Goal: Task Accomplishment & Management: Use online tool/utility

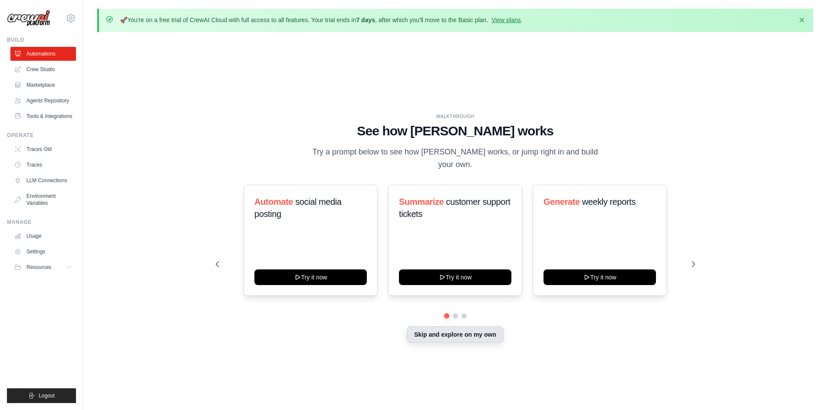
click at [491, 330] on button "Skip and explore on my own" at bounding box center [455, 334] width 97 height 16
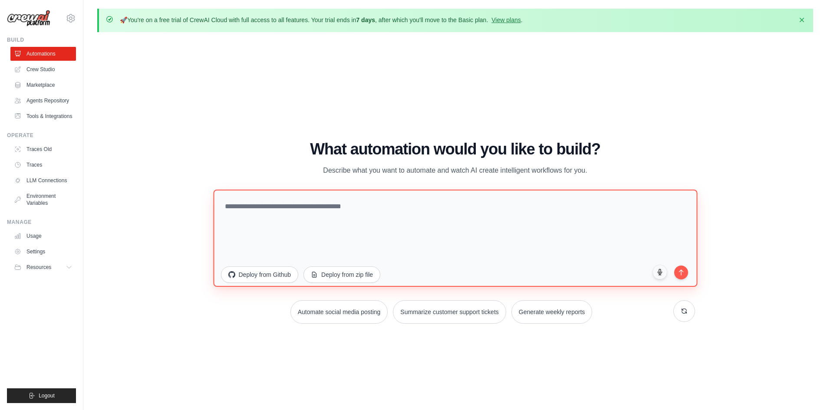
click at [382, 225] on textarea at bounding box center [455, 237] width 484 height 97
click at [390, 219] on textarea at bounding box center [455, 237] width 484 height 97
paste textarea "**********"
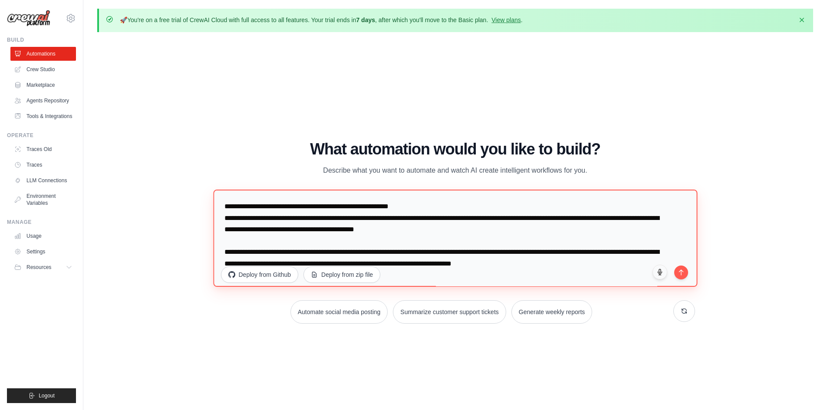
scroll to position [4, 0]
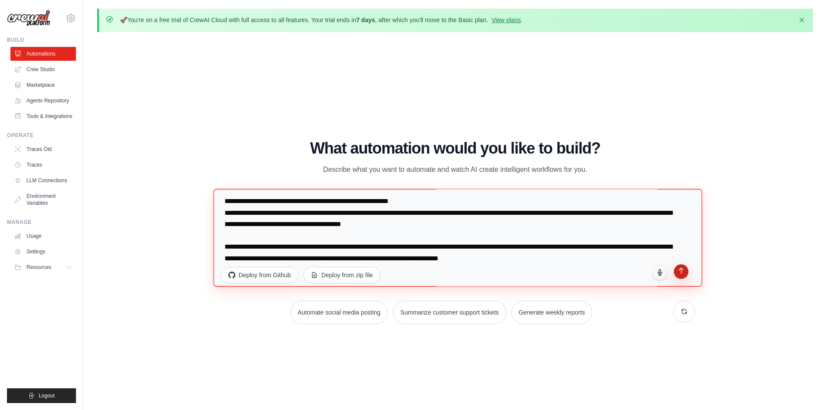
type textarea "**********"
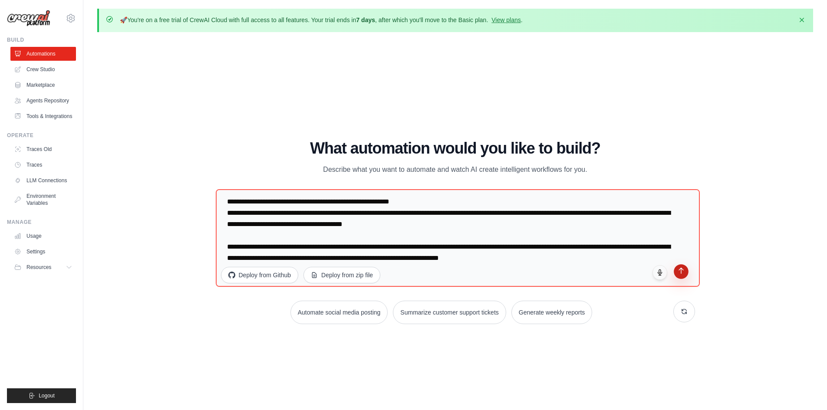
click at [678, 274] on button "submit" at bounding box center [680, 271] width 15 height 15
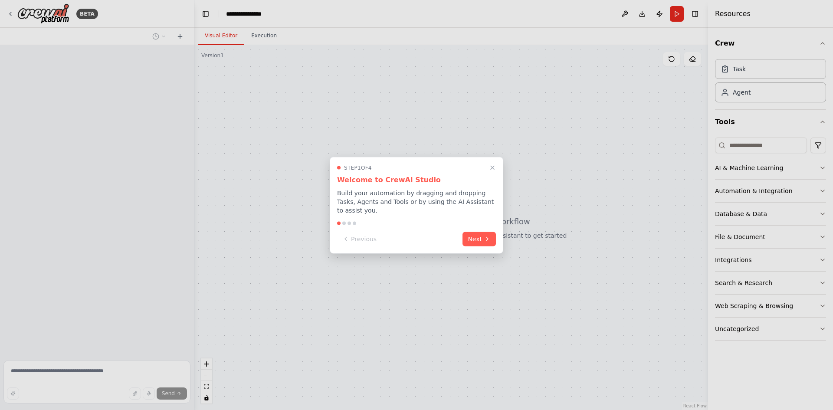
drag, startPoint x: 482, startPoint y: 233, endPoint x: 483, endPoint y: 226, distance: 7.0
click at [482, 232] on button "Next" at bounding box center [479, 239] width 33 height 14
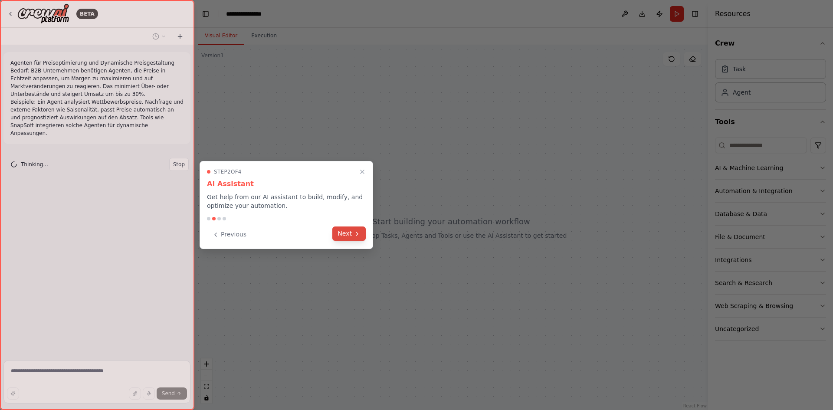
click at [350, 228] on button "Next" at bounding box center [348, 234] width 33 height 14
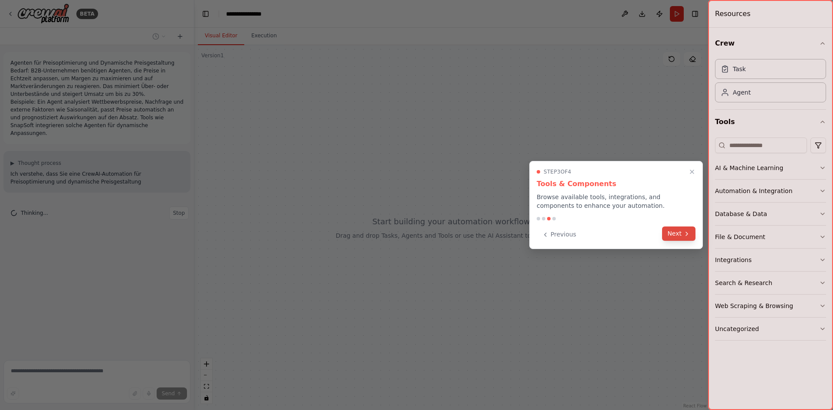
click at [675, 229] on button "Next" at bounding box center [678, 234] width 33 height 14
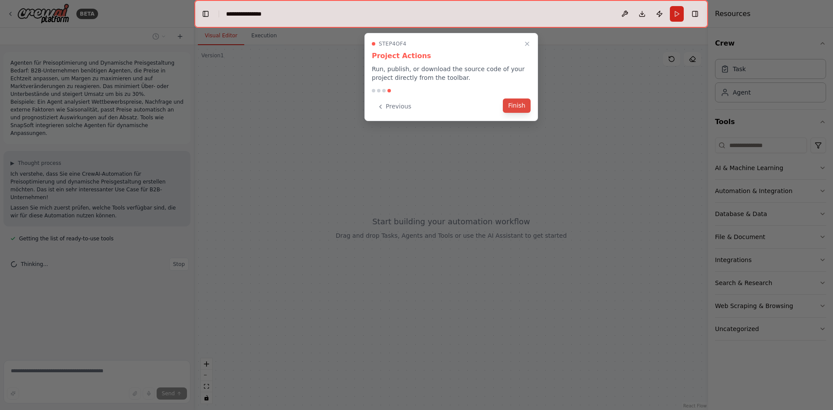
click at [518, 110] on button "Finish" at bounding box center [517, 105] width 28 height 14
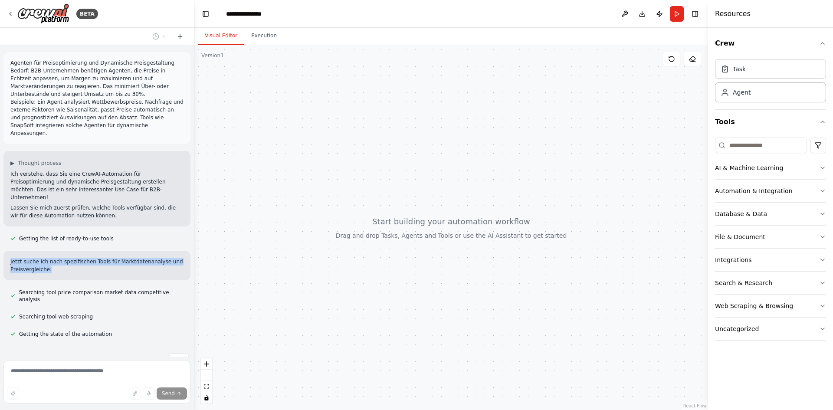
drag, startPoint x: 79, startPoint y: 249, endPoint x: 11, endPoint y: 237, distance: 68.8
click at [11, 258] on p "Jetzt suche ich nach spezifischen Tools für Marktdatenanalyse und Preisvergleic…" at bounding box center [96, 266] width 173 height 16
drag, startPoint x: 11, startPoint y: 237, endPoint x: 82, endPoint y: 246, distance: 71.7
click at [82, 258] on p "Jetzt suche ich nach spezifischen Tools für Marktdatenanalyse und Preisvergleic…" at bounding box center [96, 266] width 173 height 16
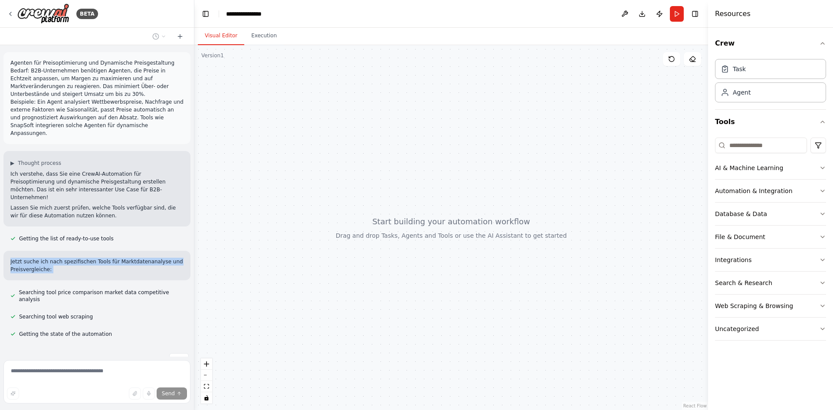
click at [82, 258] on p "Jetzt suche ich nach spezifischen Tools für Marktdatenanalyse und Preisvergleic…" at bounding box center [96, 266] width 173 height 16
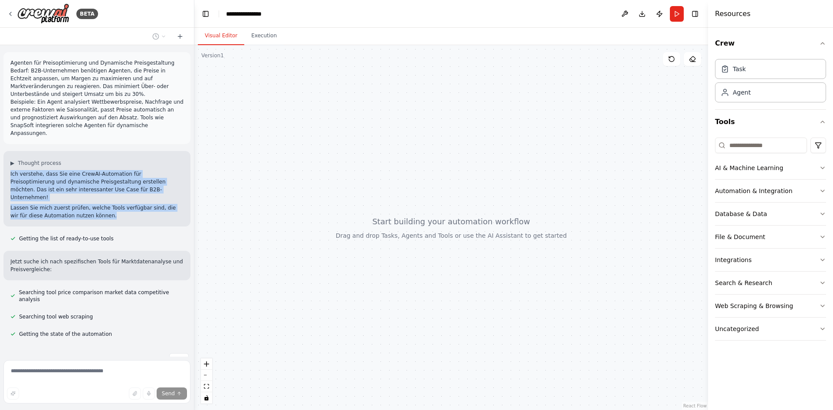
drag, startPoint x: 98, startPoint y: 199, endPoint x: 6, endPoint y: 155, distance: 101.9
click at [6, 155] on div "▶ Thought process Ich verstehe, dass Sie eine CrewAI-Automation für Preisoptimi…" at bounding box center [96, 189] width 187 height 76
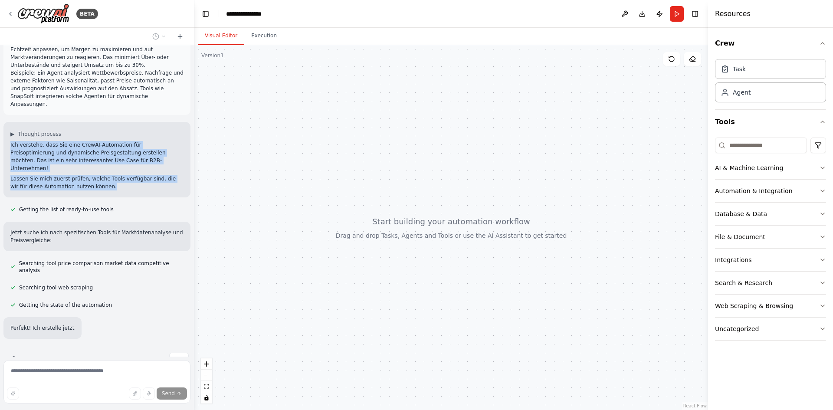
click at [6, 155] on div "▶ Thought process Ich verstehe, dass Sie eine CrewAI-Automation für Preisoptimi…" at bounding box center [96, 160] width 187 height 76
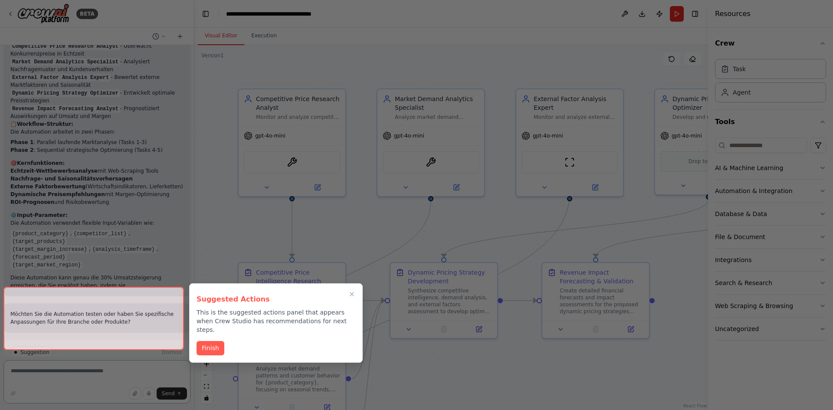
scroll to position [677, 0]
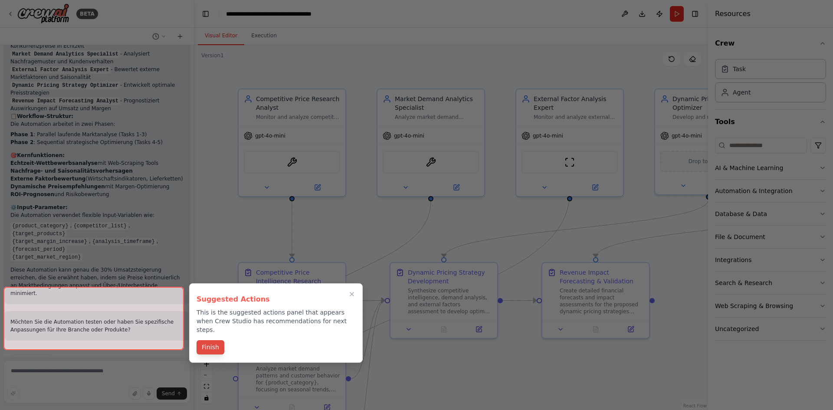
click at [207, 340] on button "Finish" at bounding box center [211, 347] width 28 height 14
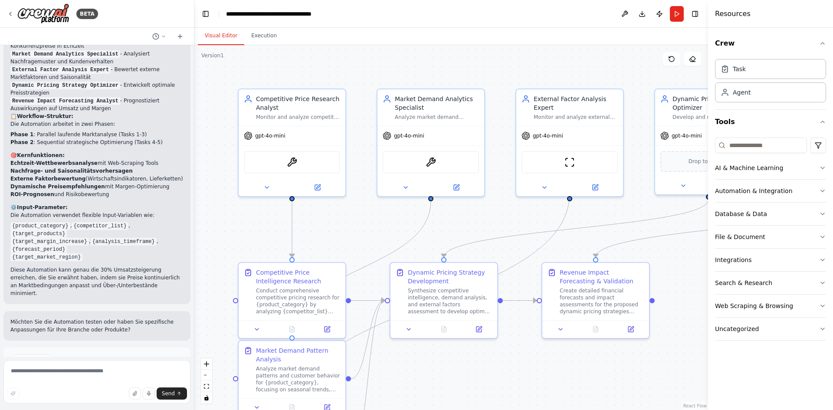
click at [72, 394] on icon at bounding box center [74, 396] width 5 height 5
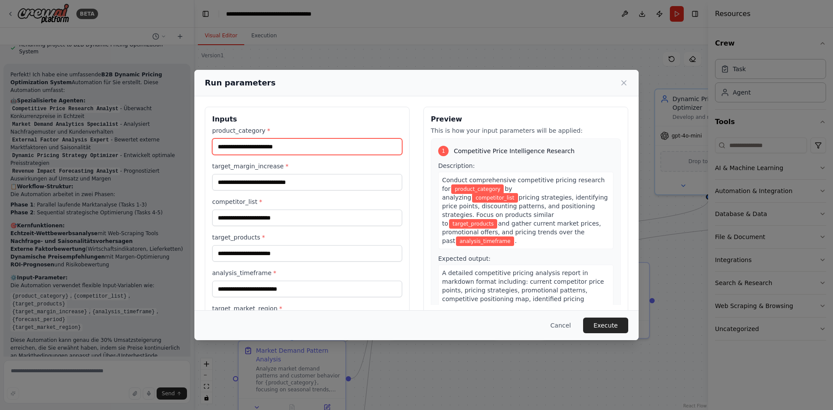
click at [302, 151] on input "product_category *" at bounding box center [307, 146] width 190 height 16
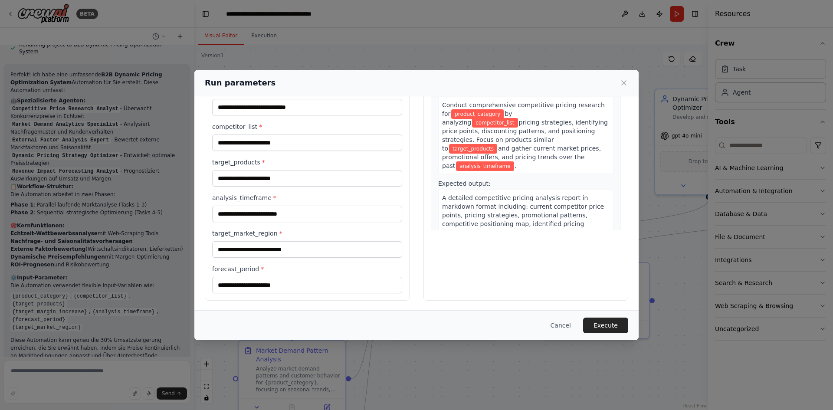
scroll to position [76, 0]
click at [291, 175] on input "target_products *" at bounding box center [307, 178] width 190 height 16
click at [614, 328] on button "Execute" at bounding box center [605, 326] width 45 height 16
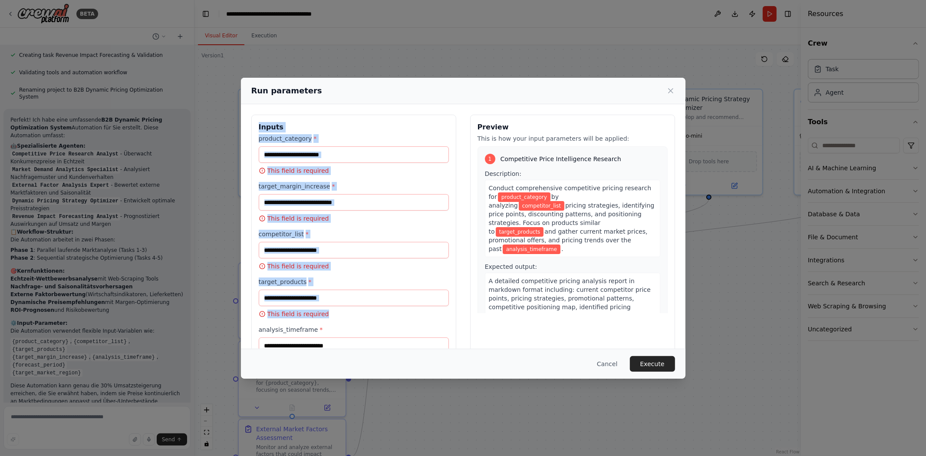
scroll to position [131, 0]
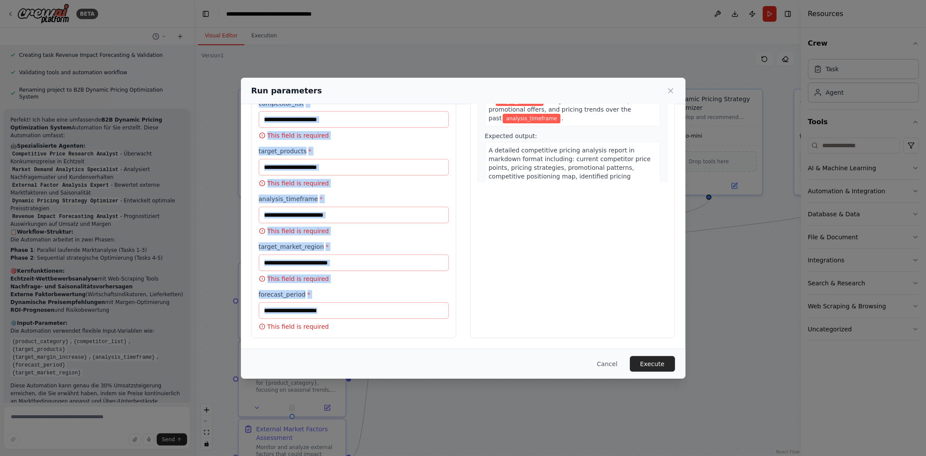
drag, startPoint x: 258, startPoint y: 130, endPoint x: 341, endPoint y: 323, distance: 210.3
click at [341, 323] on div "Inputs product_category * This field is required target_margin_increase * This …" at bounding box center [353, 161] width 205 height 354
copy div "Inputs product_category * This field is required target_margin_increase * This …"
click at [428, 209] on input "analysis_timeframe *" at bounding box center [354, 215] width 190 height 16
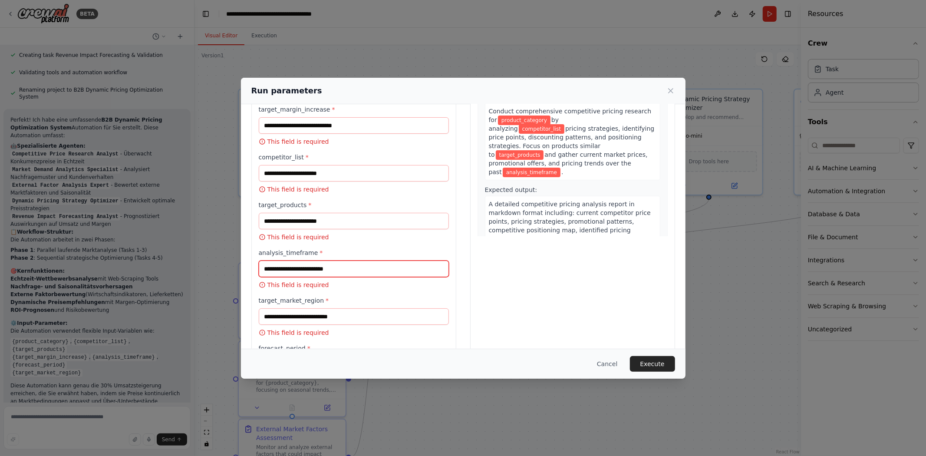
scroll to position [0, 0]
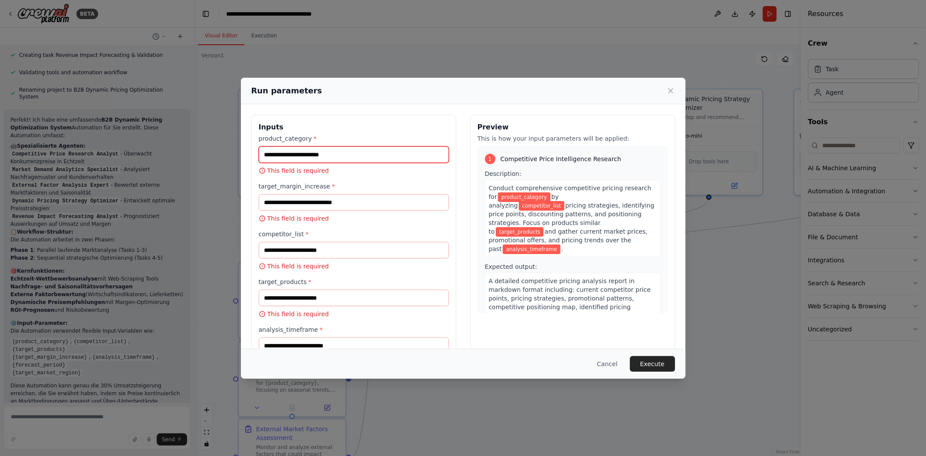
click at [355, 150] on input "product_category *" at bounding box center [354, 154] width 190 height 16
click at [310, 154] on input "product_category *" at bounding box center [354, 154] width 190 height 16
paste input "**********"
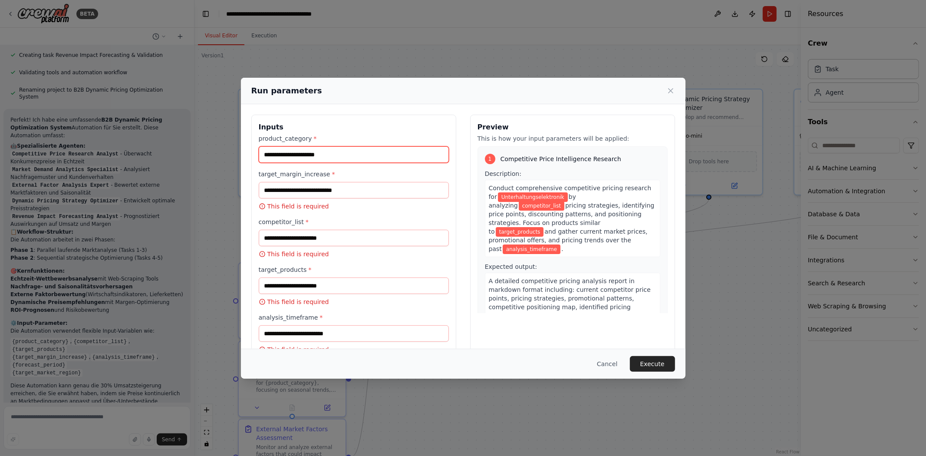
type input "**********"
drag, startPoint x: 297, startPoint y: 198, endPoint x: 286, endPoint y: 196, distance: 10.6
click at [297, 198] on input "target_margin_increase *" at bounding box center [354, 190] width 190 height 16
click at [333, 198] on input "target_margin_increase *" at bounding box center [354, 190] width 190 height 16
paste input "****"
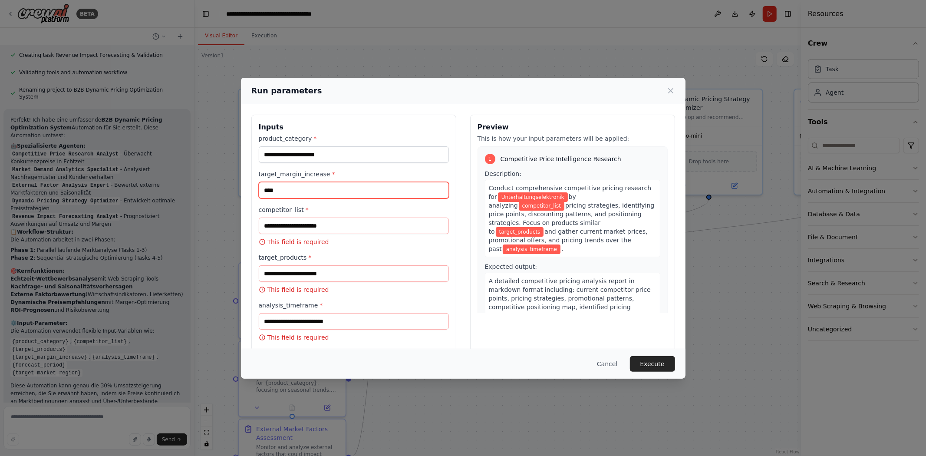
type input "****"
click at [304, 228] on input "competitor_list *" at bounding box center [354, 225] width 190 height 16
click at [356, 230] on input "competitor_list *" at bounding box center [354, 225] width 190 height 16
paste input "**********"
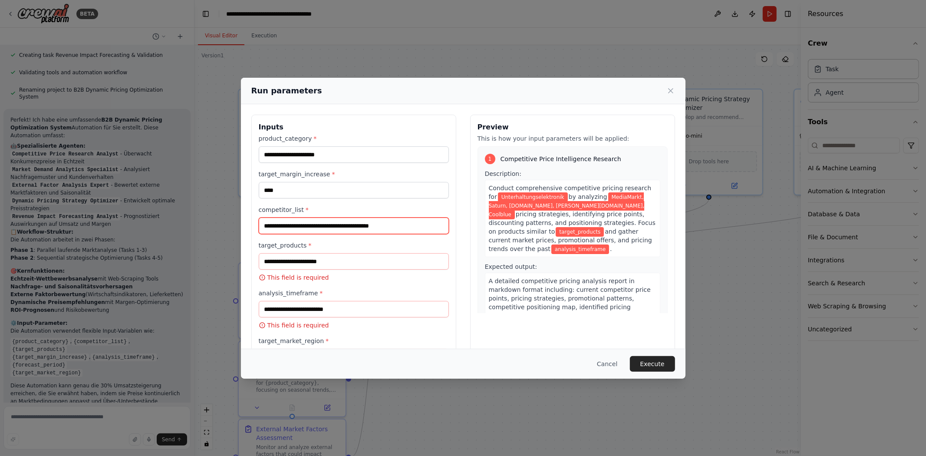
type input "**********"
drag, startPoint x: 287, startPoint y: 281, endPoint x: 293, endPoint y: 278, distance: 6.6
click at [289, 280] on p "This field is required" at bounding box center [354, 277] width 190 height 9
click at [305, 268] on input "target_products *" at bounding box center [354, 261] width 190 height 16
click at [306, 265] on input "target_products *" at bounding box center [354, 261] width 190 height 16
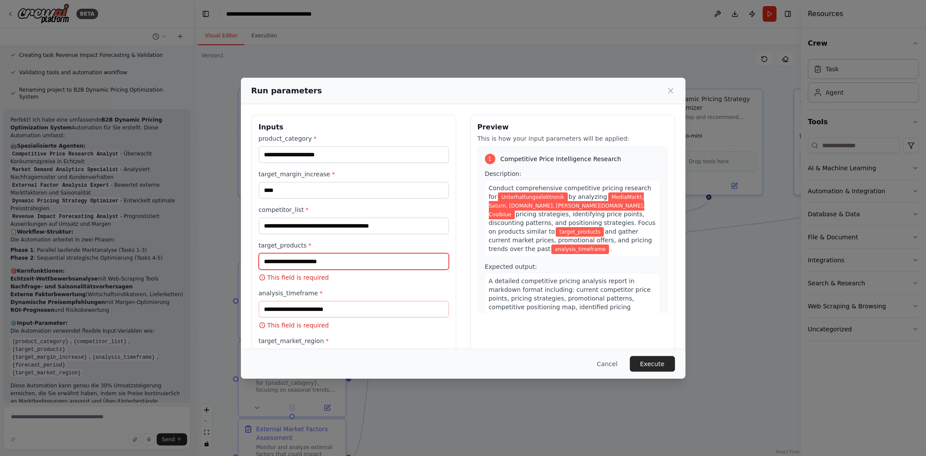
paste input "**********"
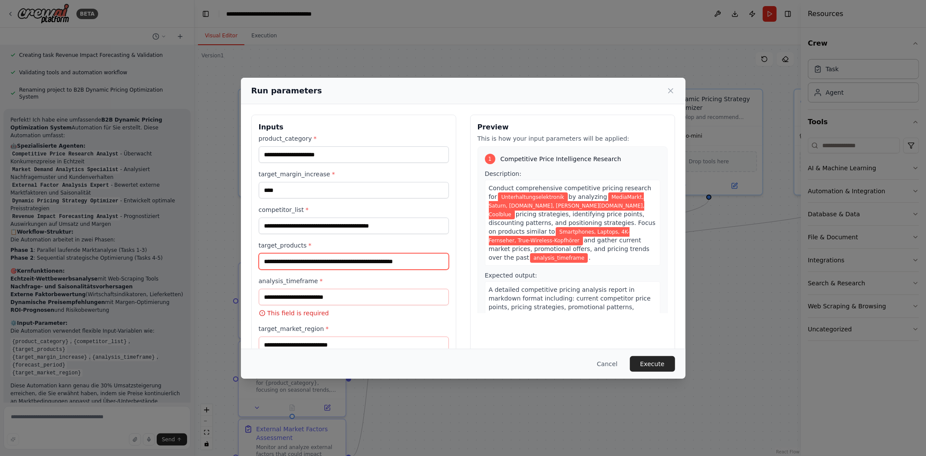
type input "**********"
click at [304, 316] on p "This field is required" at bounding box center [354, 313] width 190 height 9
click at [304, 295] on input "analysis_timeframe *" at bounding box center [354, 297] width 190 height 16
click at [326, 301] on input "analysis_timeframe *" at bounding box center [354, 297] width 190 height 16
paste input "**********"
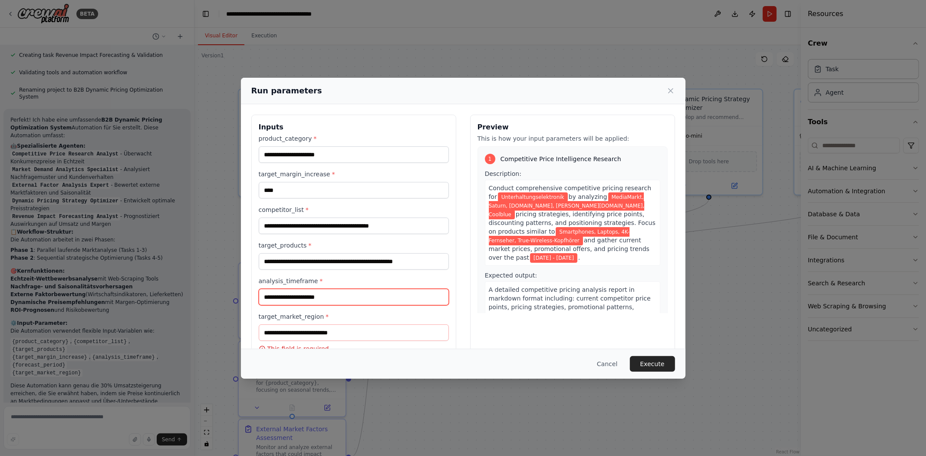
type input "**********"
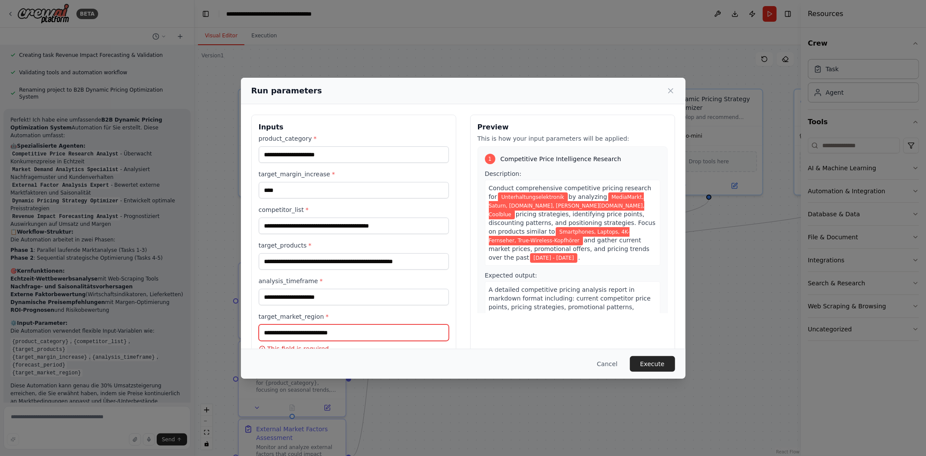
click at [327, 335] on input "target_market_region *" at bounding box center [354, 332] width 190 height 16
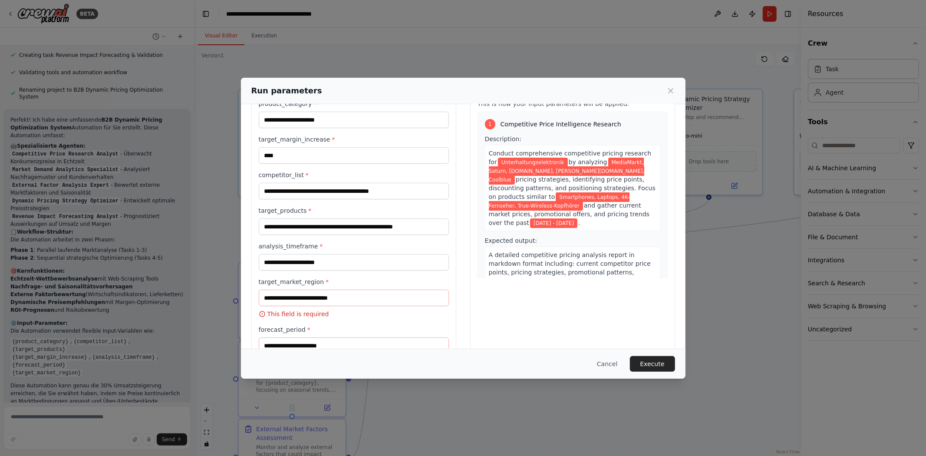
scroll to position [48, 0]
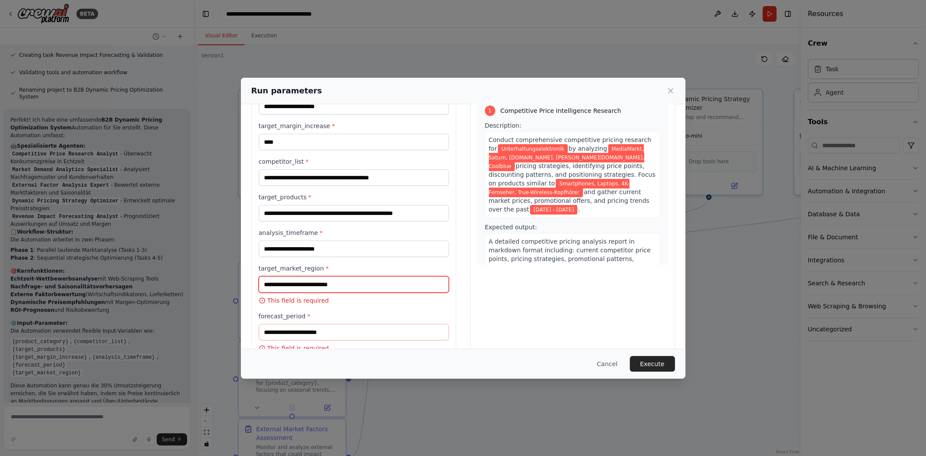
click at [315, 292] on input "target_market_region *" at bounding box center [354, 284] width 190 height 16
paste input "****"
type input "****"
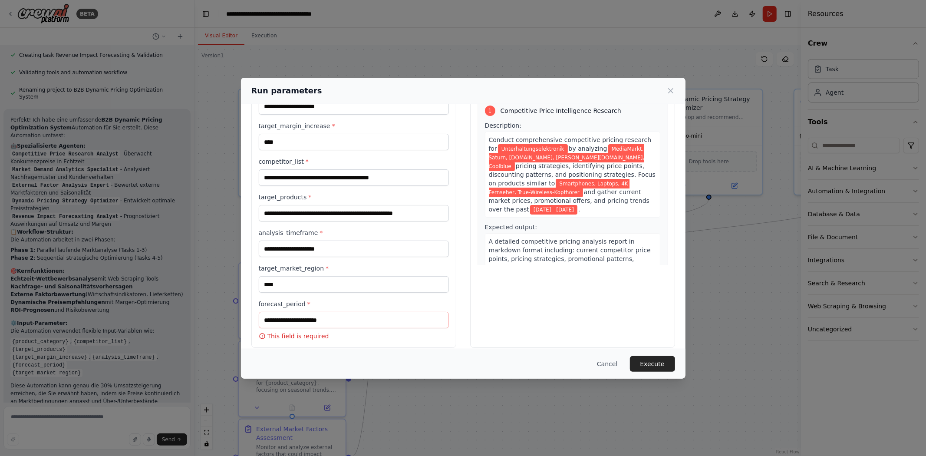
click at [288, 334] on p "This field is required" at bounding box center [354, 336] width 190 height 9
click at [292, 322] on input "forecast_period *" at bounding box center [354, 320] width 190 height 16
drag, startPoint x: 311, startPoint y: 318, endPoint x: 320, endPoint y: 326, distance: 12.6
click at [311, 318] on input "forecast_period *" at bounding box center [354, 320] width 190 height 16
paste input "********"
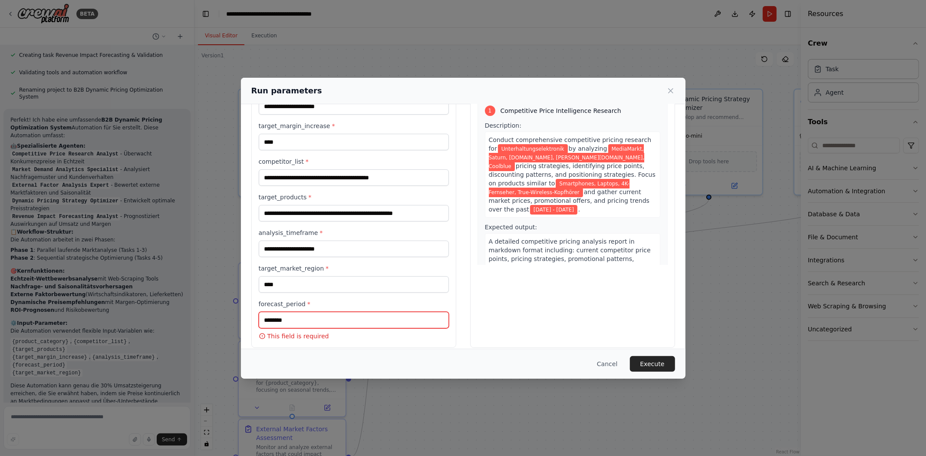
scroll to position [46, 0]
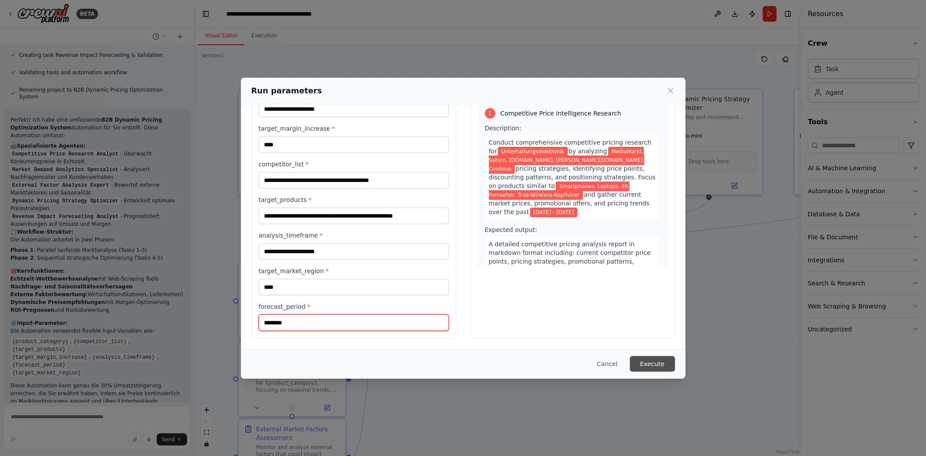
type input "********"
click at [653, 359] on button "Execute" at bounding box center [652, 364] width 45 height 16
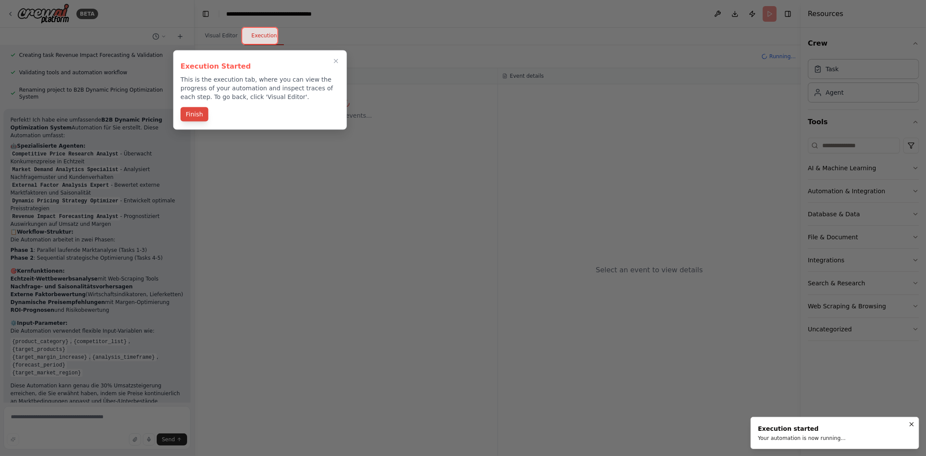
click at [184, 113] on button "Finish" at bounding box center [195, 114] width 28 height 14
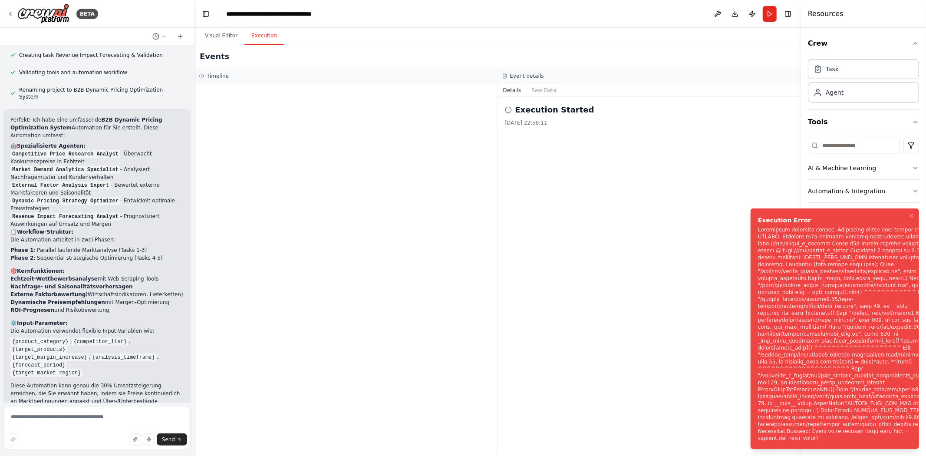
drag, startPoint x: 752, startPoint y: 242, endPoint x: 863, endPoint y: 288, distance: 120.2
click at [833, 279] on li "Execution Error" at bounding box center [834, 328] width 168 height 240
click at [833, 288] on div "Notifications (F8)" at bounding box center [855, 333] width 195 height 215
drag, startPoint x: 905, startPoint y: 234, endPoint x: 925, endPoint y: 237, distance: 20.1
click at [833, 237] on div "Notifications (F8)" at bounding box center [855, 333] width 195 height 215
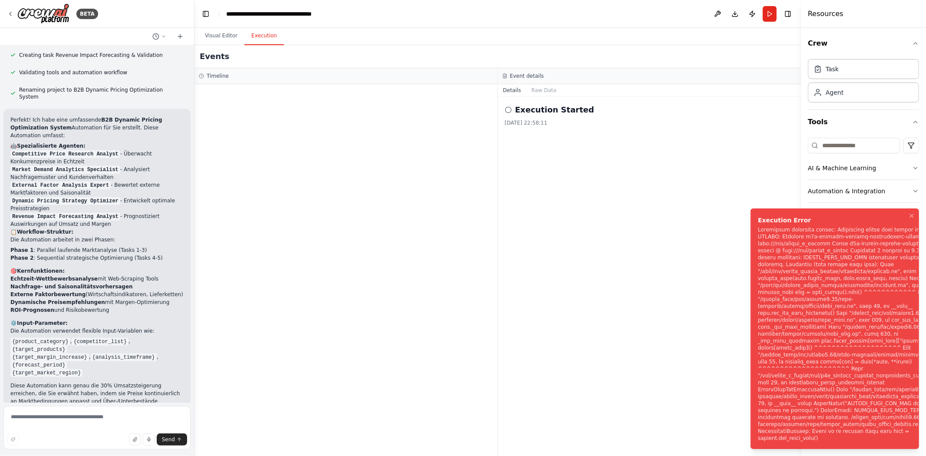
click at [833, 224] on div "Execution Error" at bounding box center [855, 220] width 195 height 9
click at [833, 219] on icon "Notifications (F8)" at bounding box center [911, 215] width 7 height 7
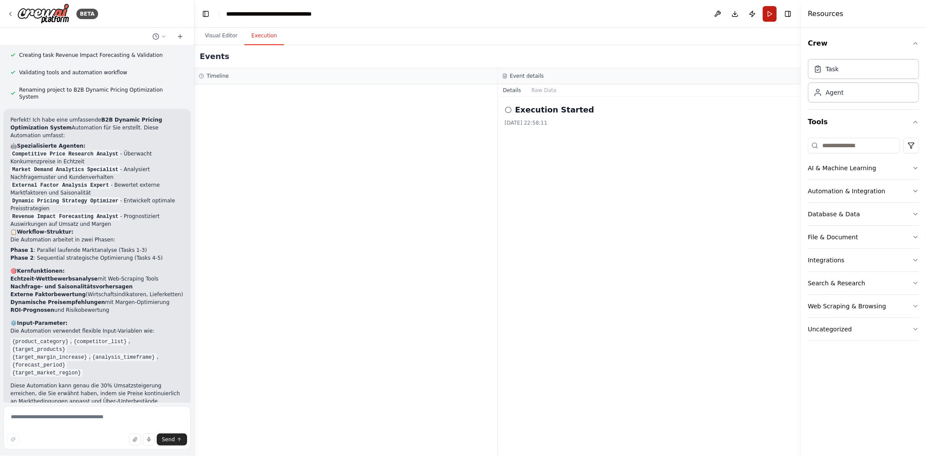
click at [765, 16] on button "Run" at bounding box center [769, 14] width 14 height 16
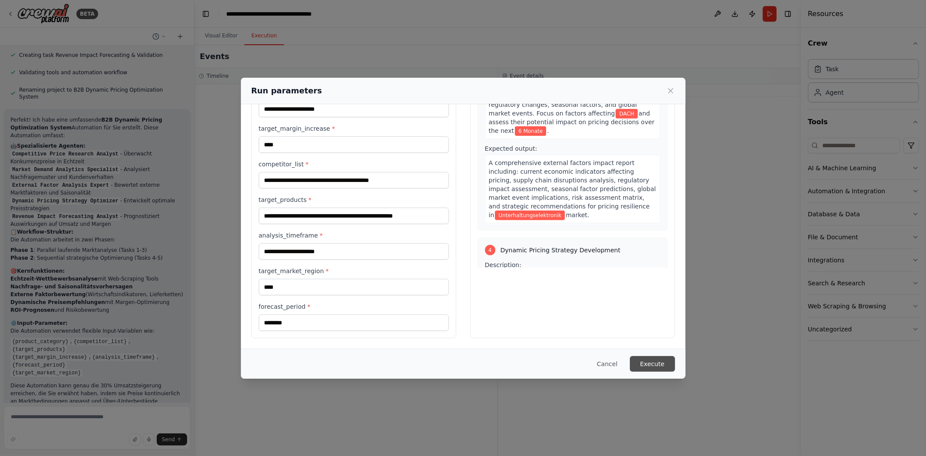
click at [652, 360] on button "Execute" at bounding box center [652, 364] width 45 height 16
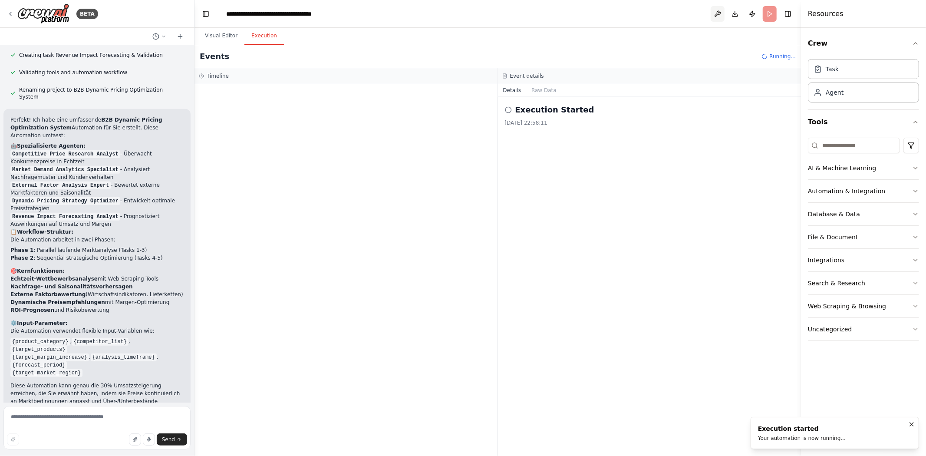
click at [716, 14] on button at bounding box center [717, 14] width 14 height 16
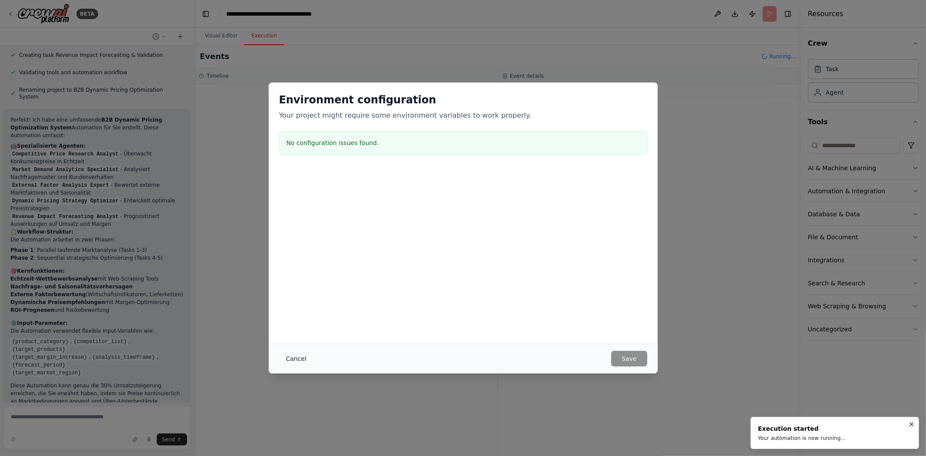
click at [291, 360] on button "Cancel" at bounding box center [296, 359] width 34 height 16
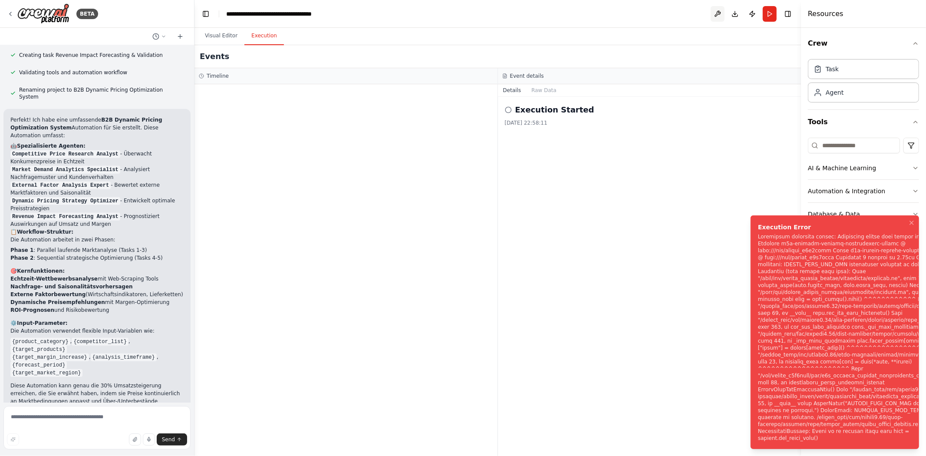
click at [715, 13] on button at bounding box center [717, 14] width 14 height 16
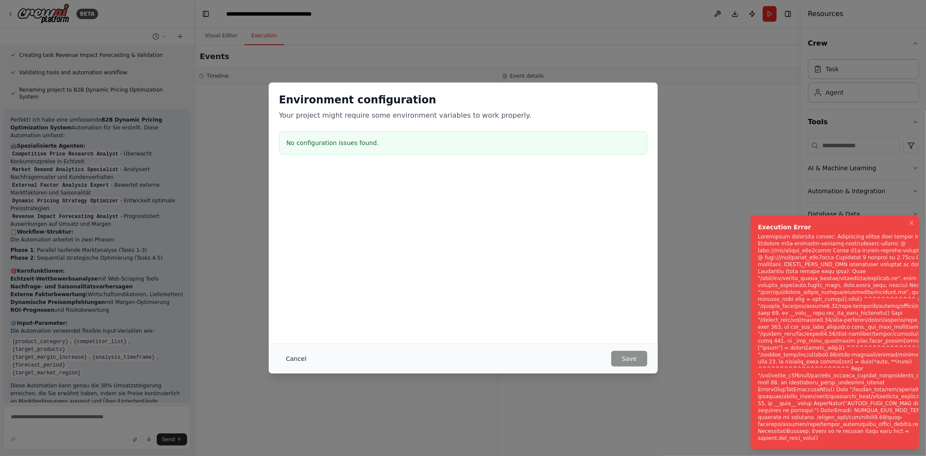
click at [282, 356] on button "Cancel" at bounding box center [296, 359] width 34 height 16
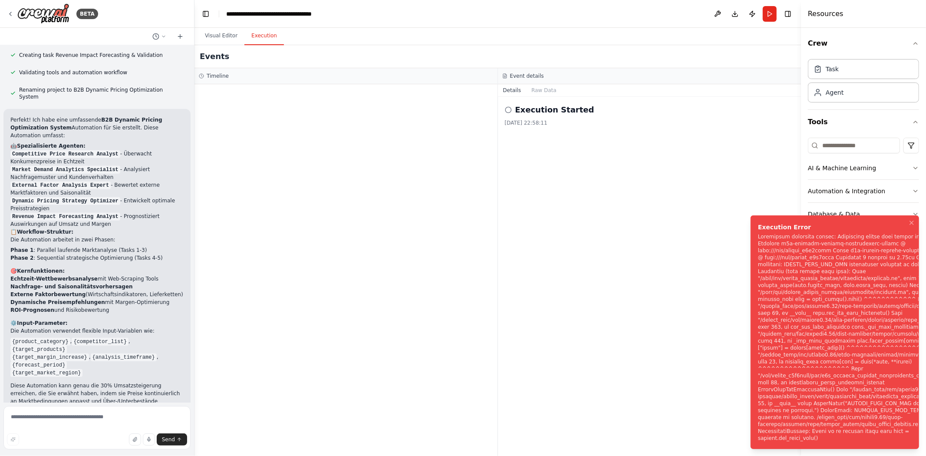
drag, startPoint x: 817, startPoint y: 440, endPoint x: 765, endPoint y: 330, distance: 122.1
click at [765, 336] on li "Execution Error" at bounding box center [834, 331] width 168 height 233
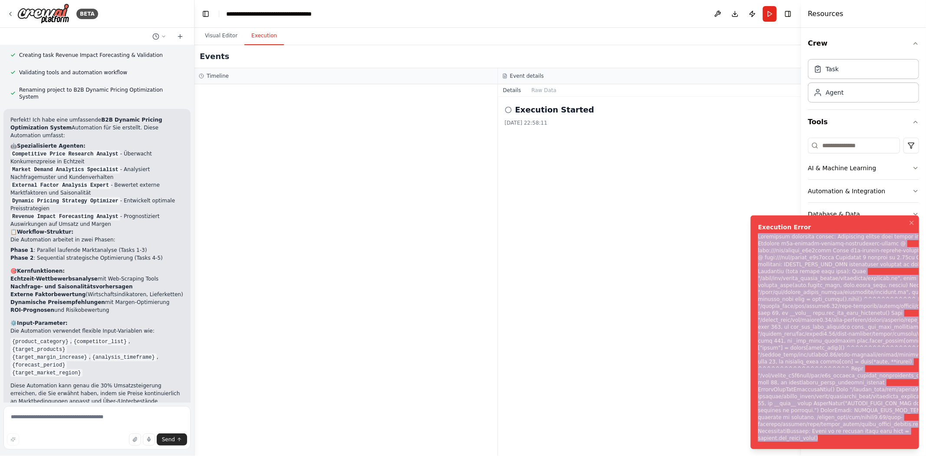
drag, startPoint x: 757, startPoint y: 238, endPoint x: 804, endPoint y: 406, distance: 174.5
click at [833, 410] on li "Execution Error" at bounding box center [834, 331] width 168 height 233
copy div "Subprocess execution failed: Subprocess failed with return code 1. STDERR: Buil…"
click at [833, 220] on icon "Notifications (F8)" at bounding box center [911, 222] width 7 height 7
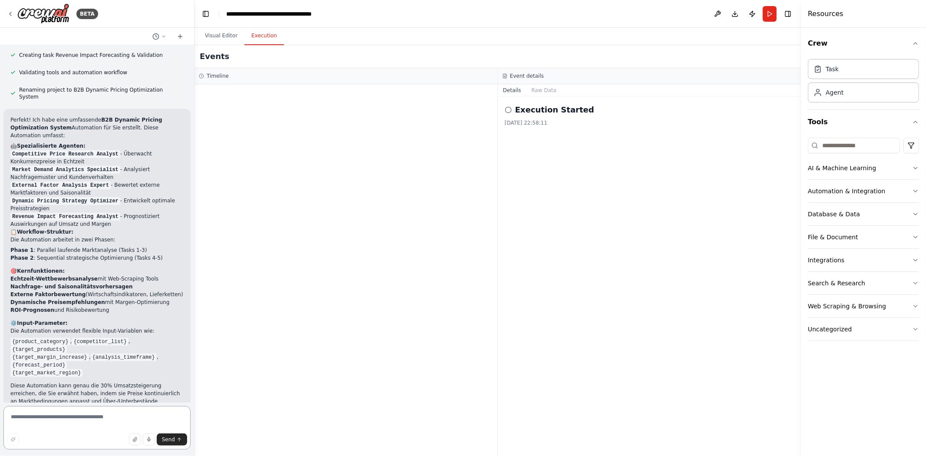
click at [93, 410] on textarea at bounding box center [96, 427] width 187 height 43
paste textarea "**********"
type textarea "**********"
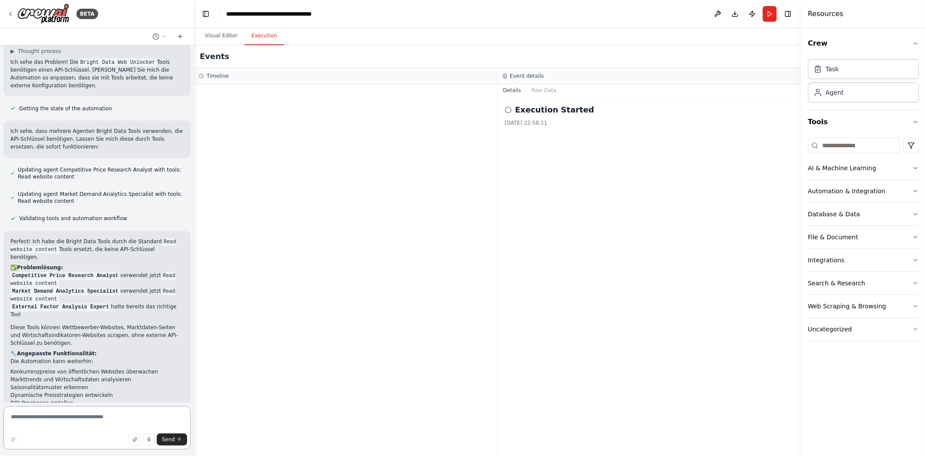
scroll to position [1325, 0]
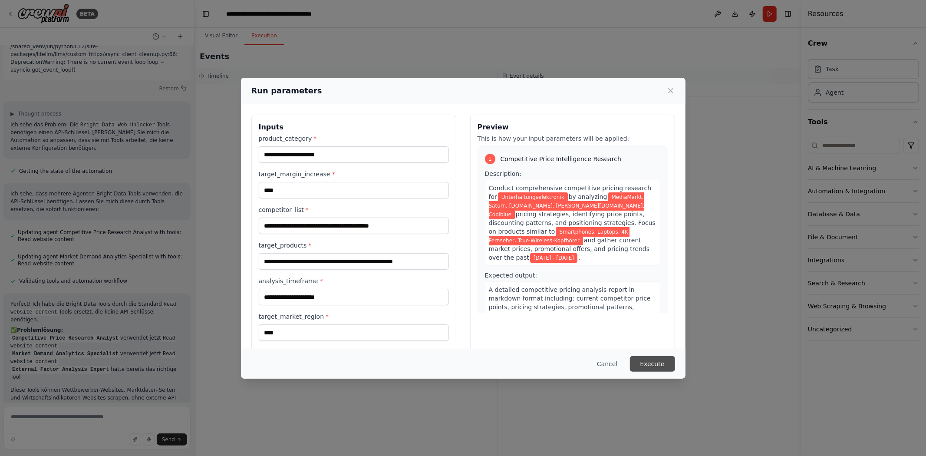
click at [657, 364] on button "Execute" at bounding box center [652, 364] width 45 height 16
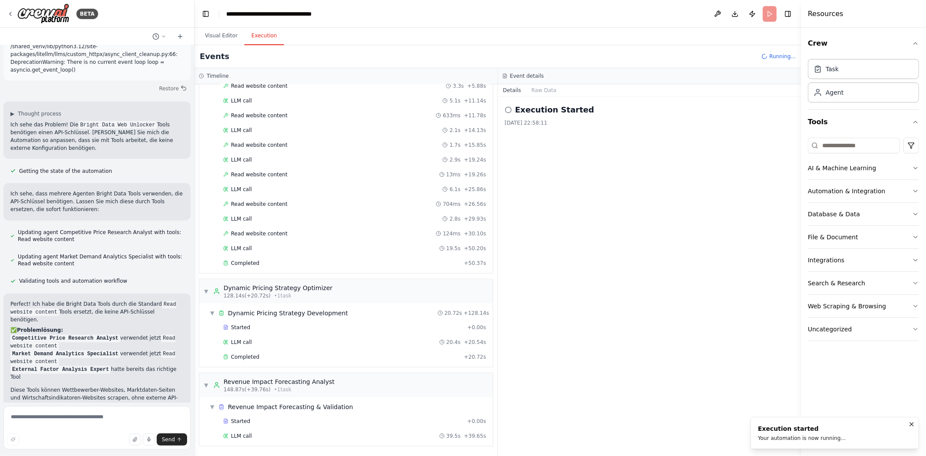
scroll to position [1325, 0]
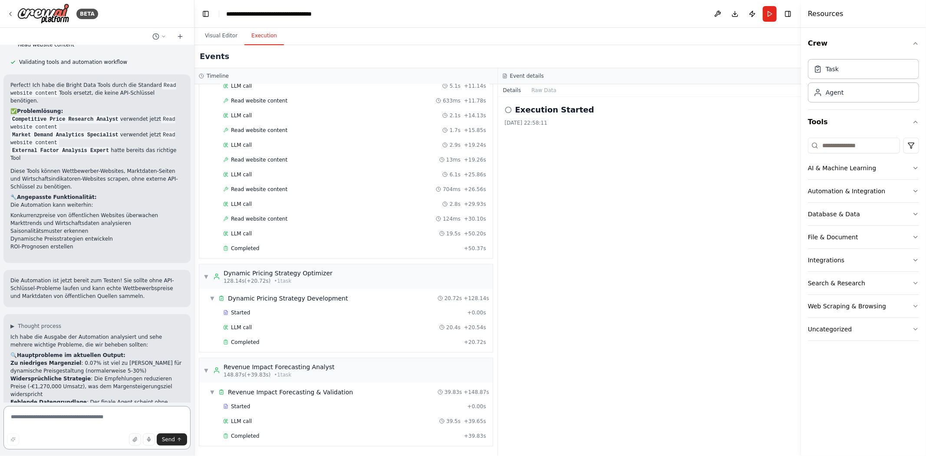
scroll to position [1462, 0]
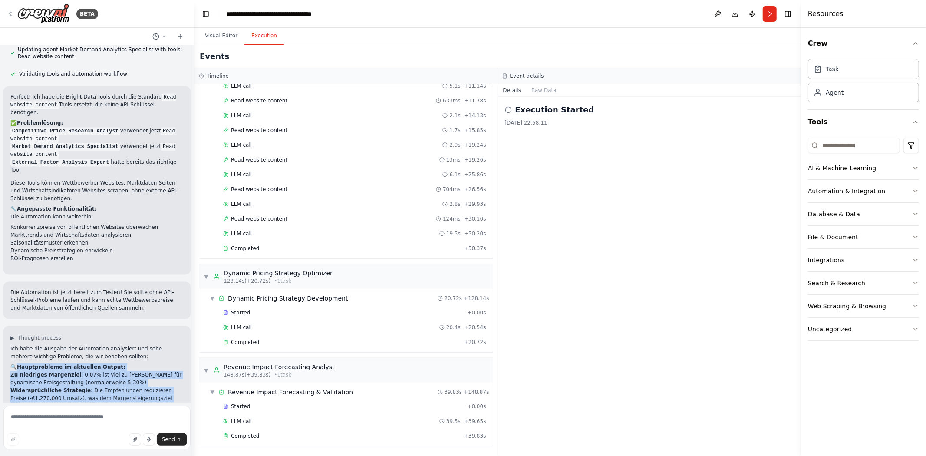
drag, startPoint x: 14, startPoint y: 236, endPoint x: 150, endPoint y: 295, distance: 148.5
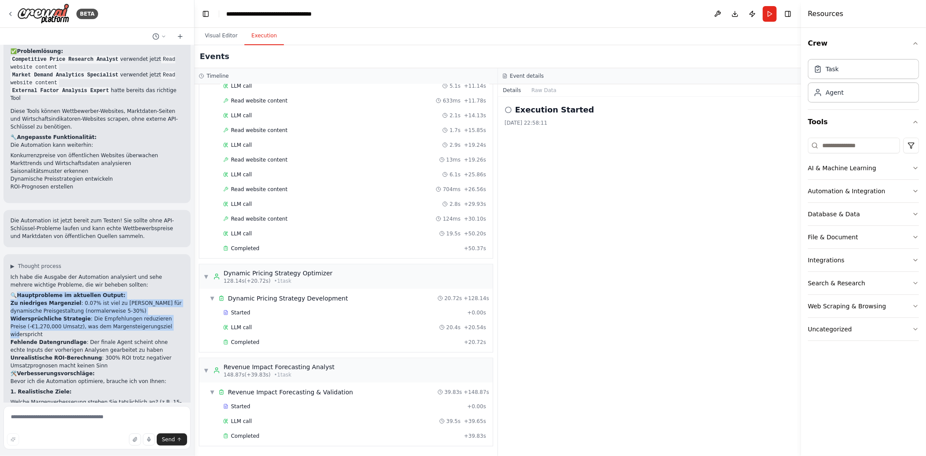
scroll to position [1558, 0]
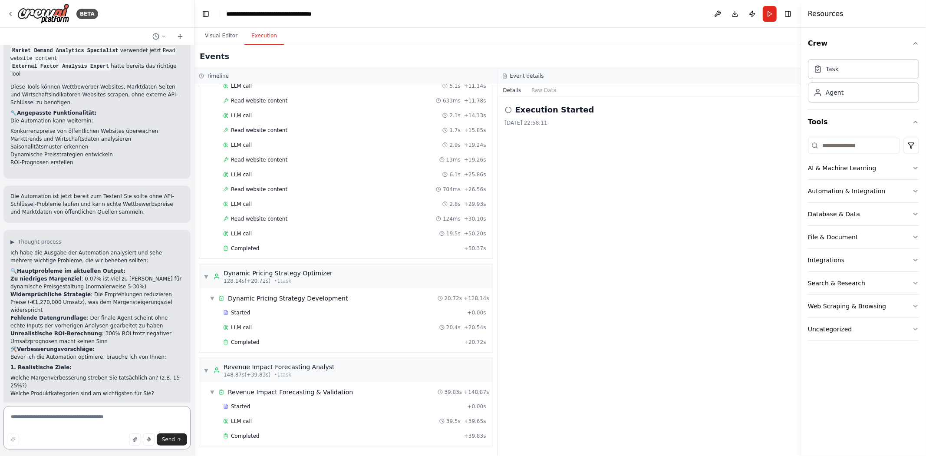
click at [69, 410] on textarea at bounding box center [96, 427] width 187 height 43
drag, startPoint x: 84, startPoint y: 323, endPoint x: 19, endPoint y: 299, distance: 69.3
drag, startPoint x: 8, startPoint y: 301, endPoint x: 152, endPoint y: 307, distance: 144.6
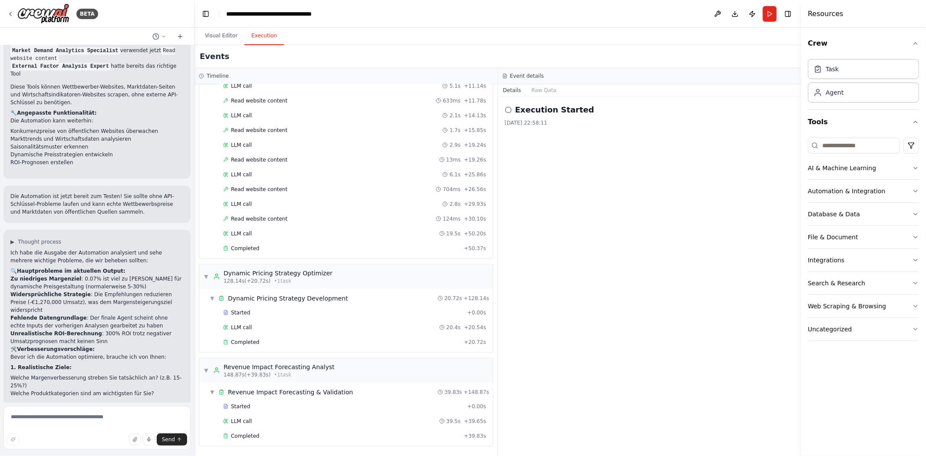
click at [152, 307] on div "▶ Thought process Ich habe die Ausgabe der Automation analysiert und sehe mehre…" at bounding box center [96, 398] width 187 height 336
click at [76, 410] on textarea at bounding box center [96, 427] width 187 height 43
type textarea "**********"
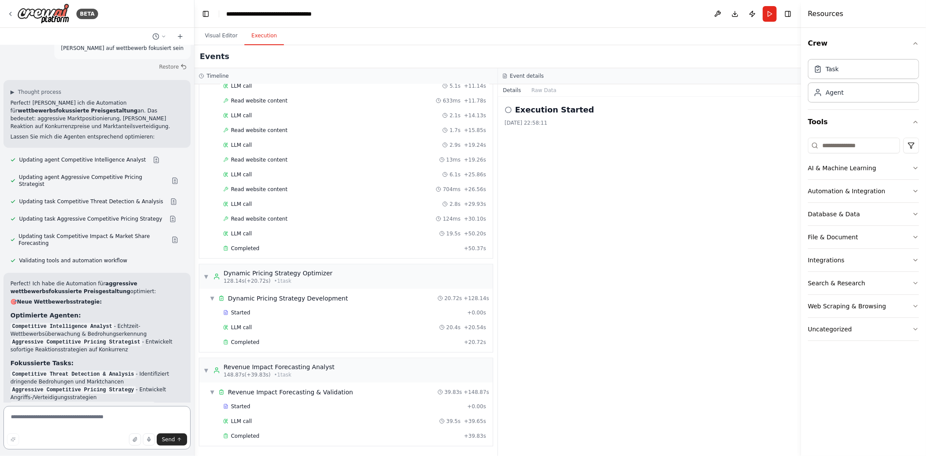
scroll to position [2101, 0]
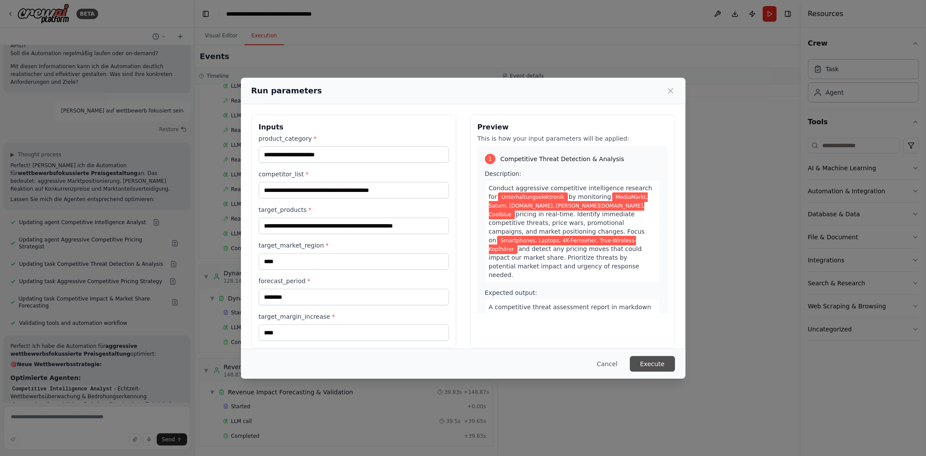
click at [668, 363] on button "Execute" at bounding box center [652, 364] width 45 height 16
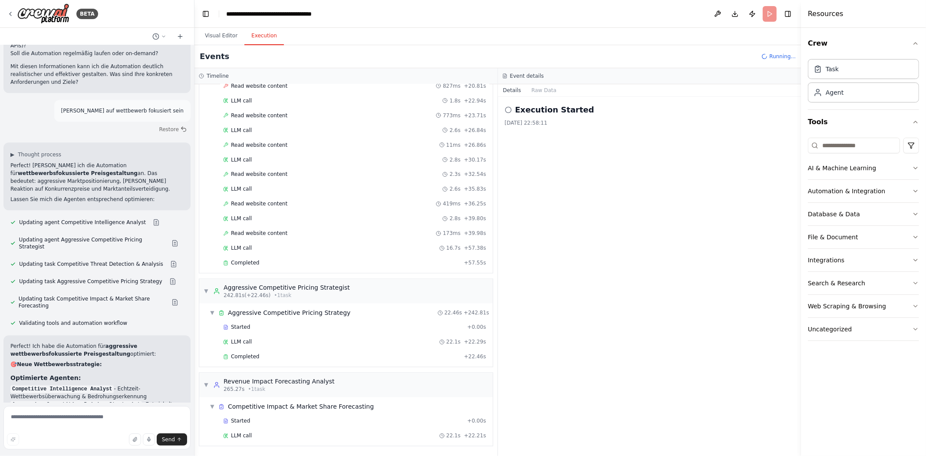
scroll to position [2101, 0]
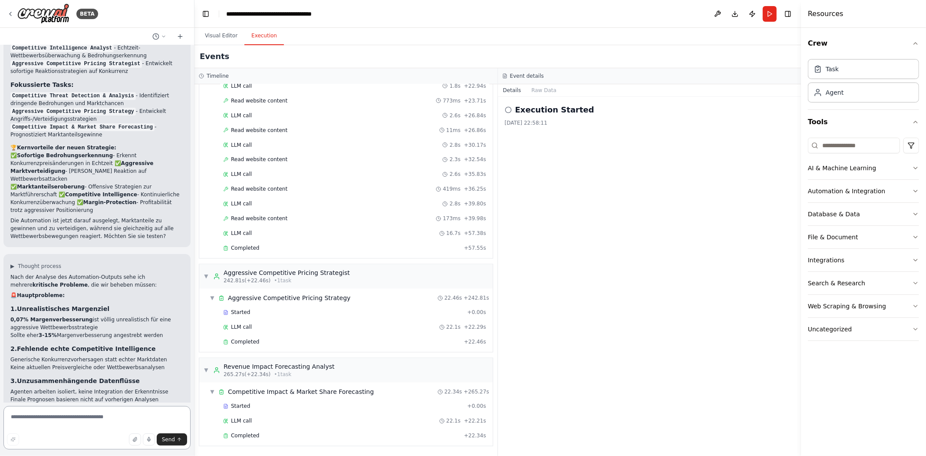
scroll to position [2379, 0]
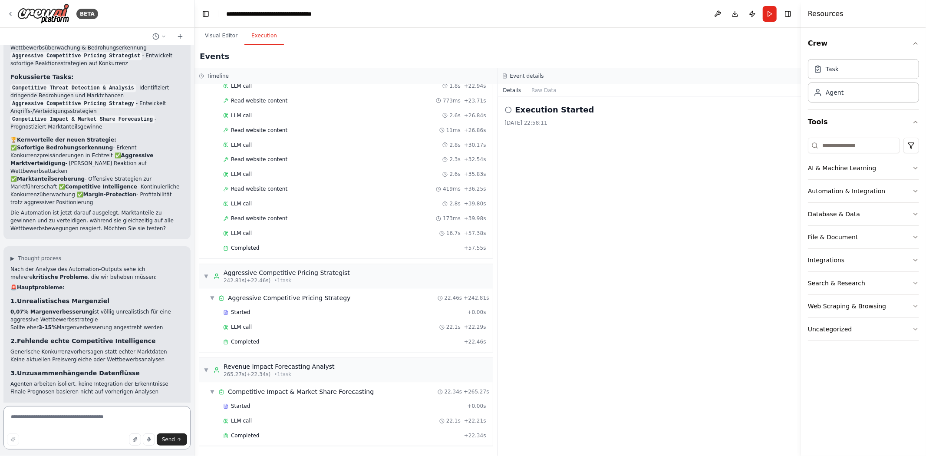
click at [105, 410] on textarea at bounding box center [96, 427] width 187 height 43
drag, startPoint x: 92, startPoint y: 383, endPoint x: 51, endPoint y: 381, distance: 41.7
copy strong "ettbewerbsstrategien"
drag, startPoint x: 94, startPoint y: 384, endPoint x: 41, endPoint y: 384, distance: 52.9
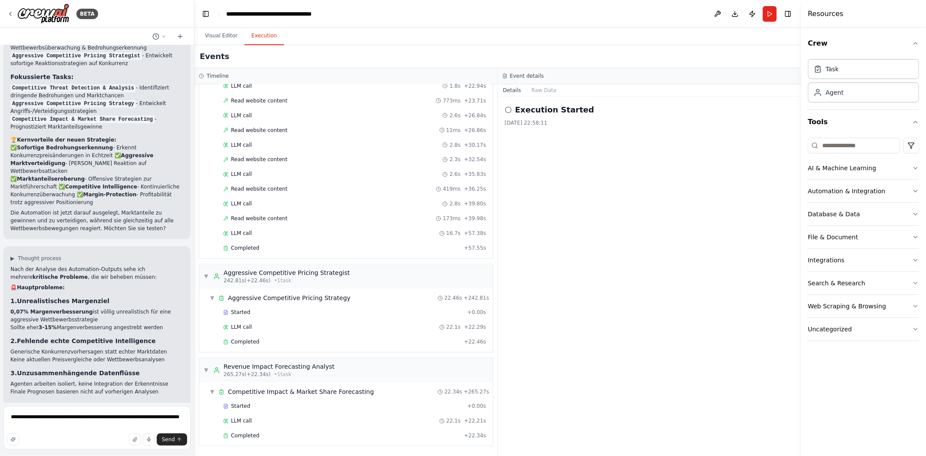
click at [39, 410] on textarea "**********" at bounding box center [96, 427] width 187 height 43
paste textarea "**********"
click at [33, 410] on textarea "**********" at bounding box center [96, 427] width 187 height 43
type textarea "**********"
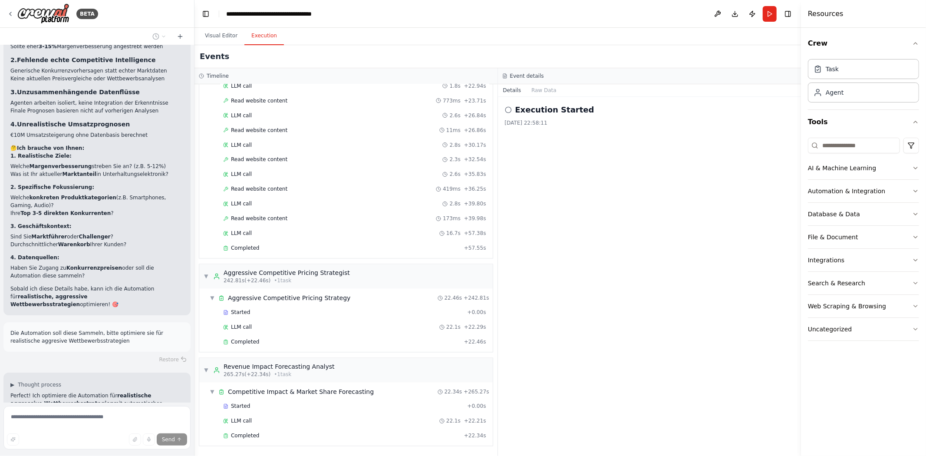
scroll to position [2677, 0]
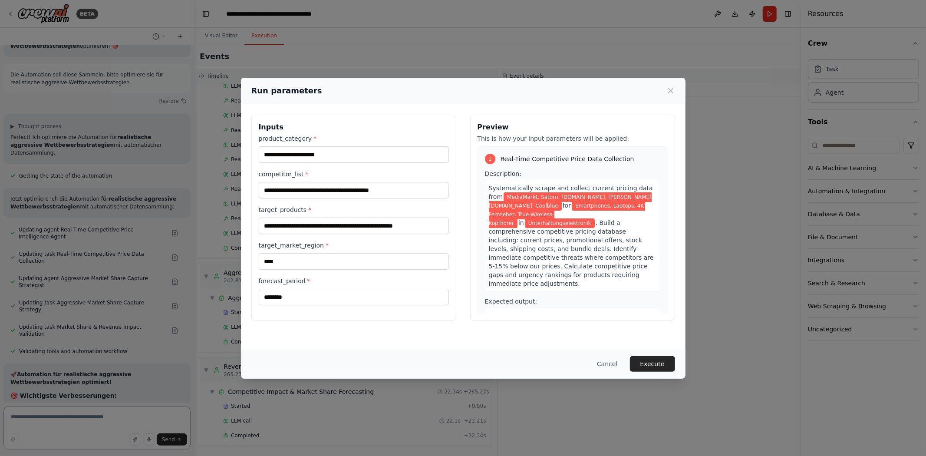
scroll to position [2936, 0]
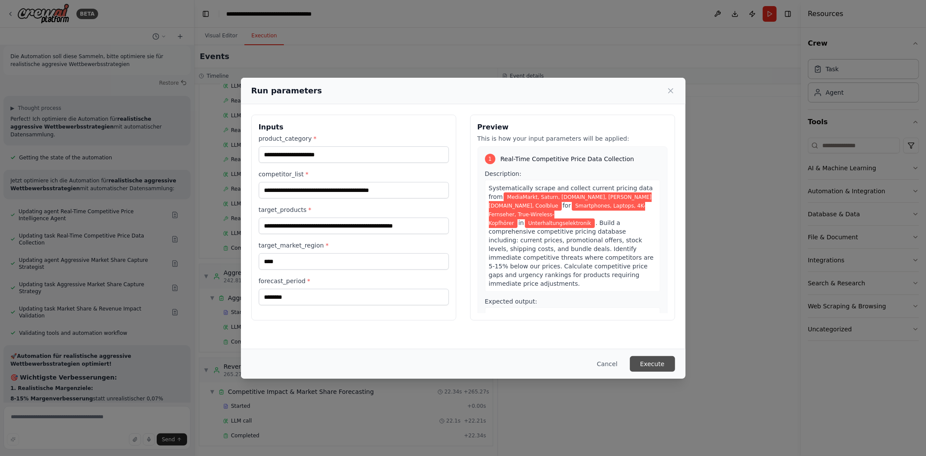
click at [653, 361] on button "Execute" at bounding box center [652, 364] width 45 height 16
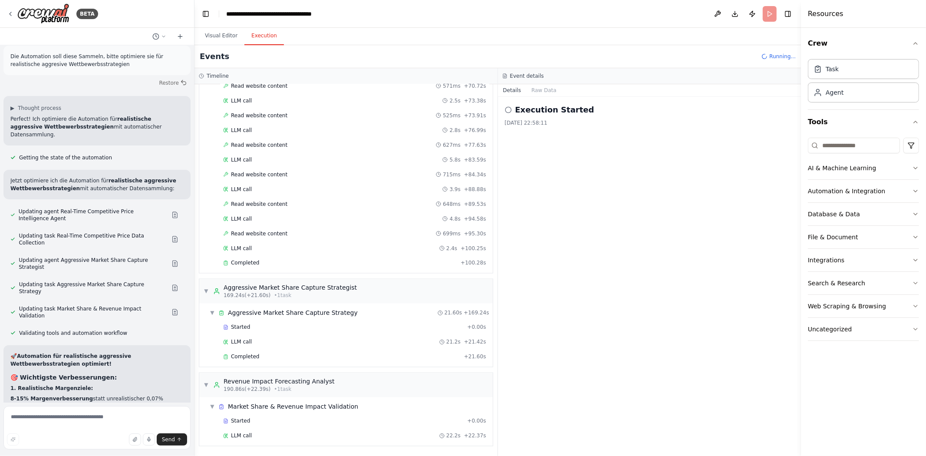
scroll to position [1235, 0]
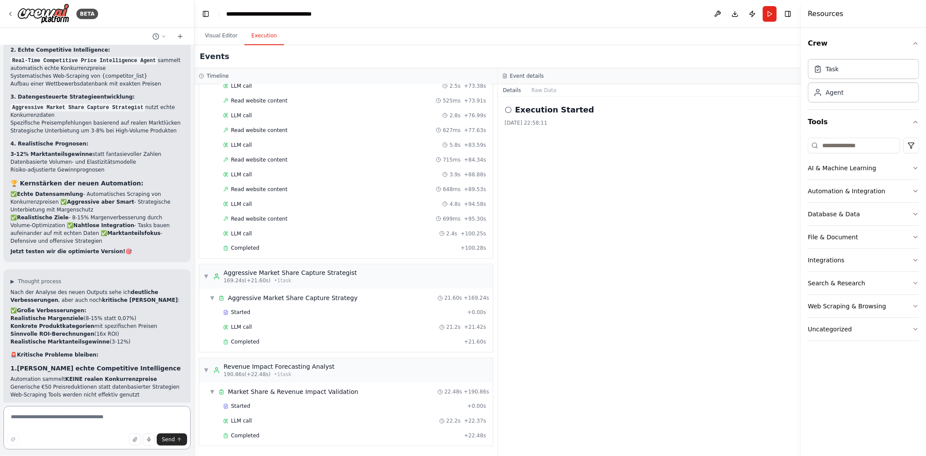
scroll to position [3313, 0]
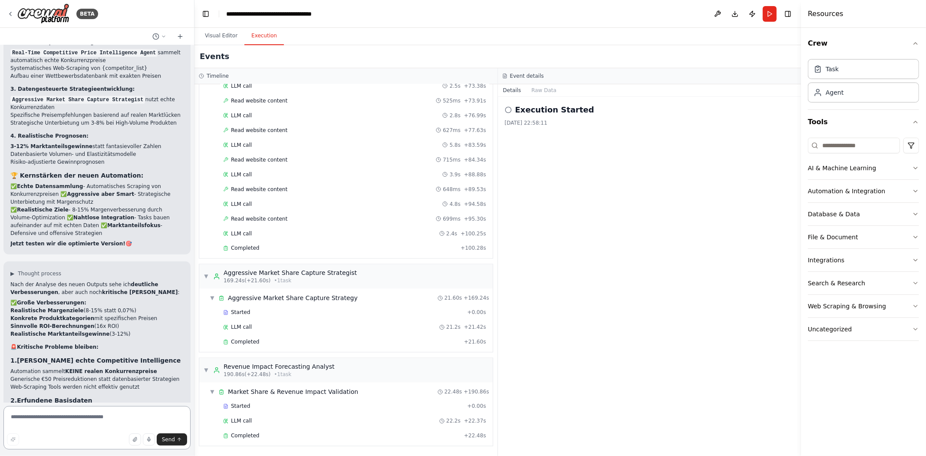
click at [89, 410] on textarea at bounding box center [96, 427] width 187 height 43
type textarea "**********"
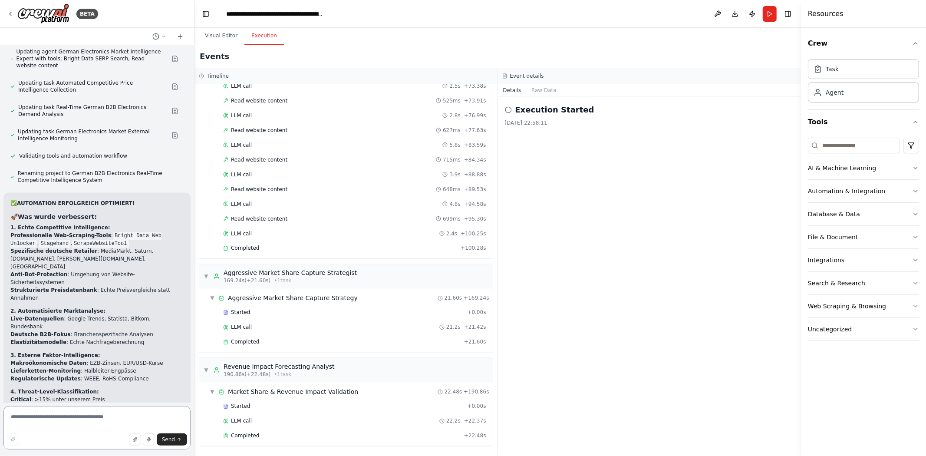
scroll to position [4213, 0]
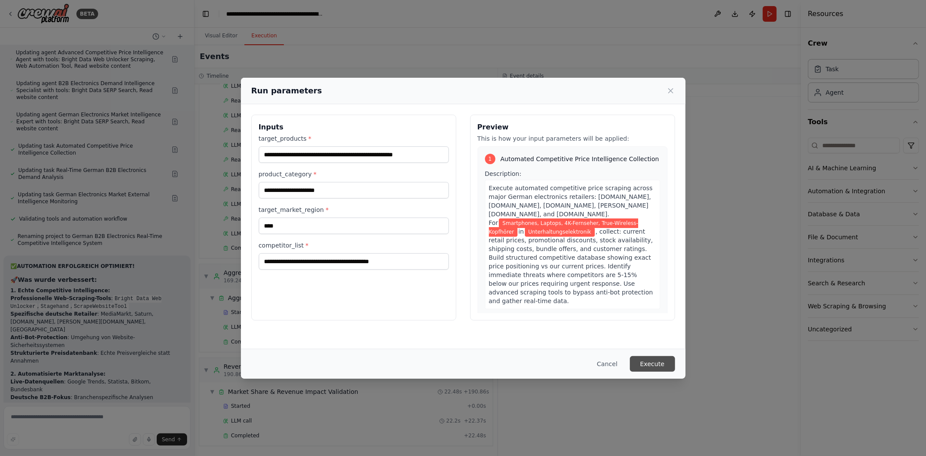
click at [656, 363] on button "Execute" at bounding box center [652, 364] width 45 height 16
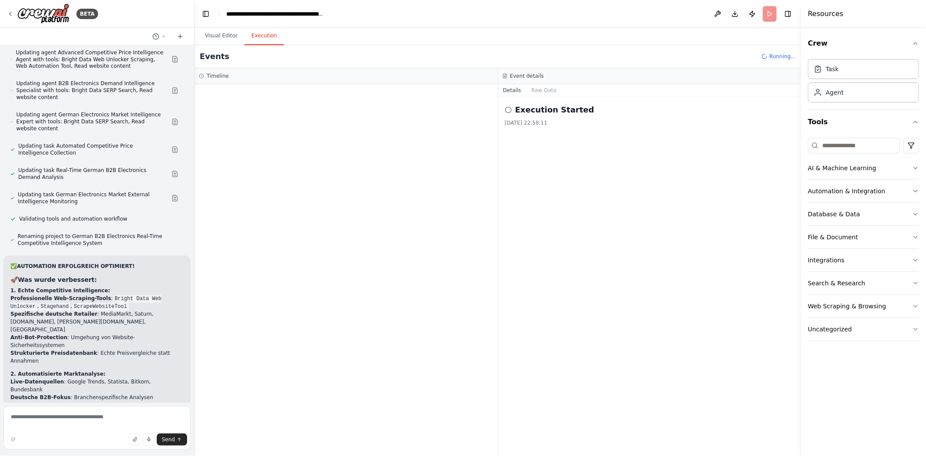
scroll to position [4213, 0]
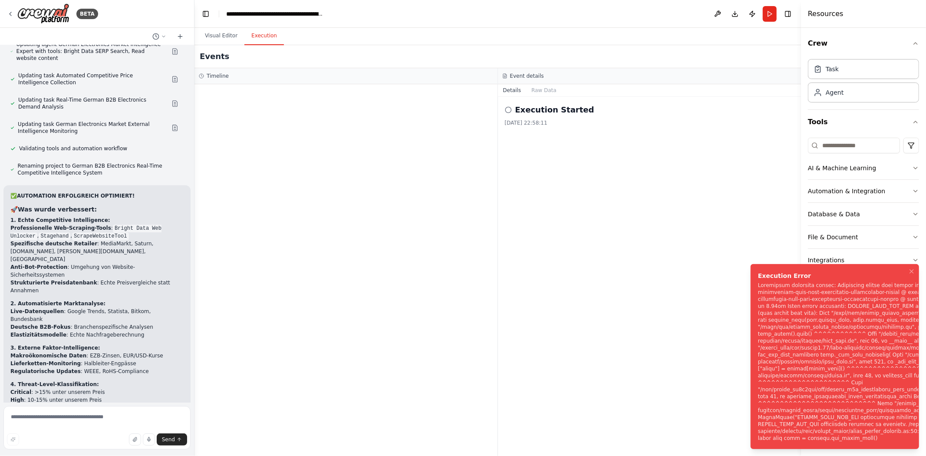
drag, startPoint x: 786, startPoint y: 287, endPoint x: 847, endPoint y: 324, distance: 71.3
click at [833, 327] on li "Execution Error" at bounding box center [834, 356] width 168 height 185
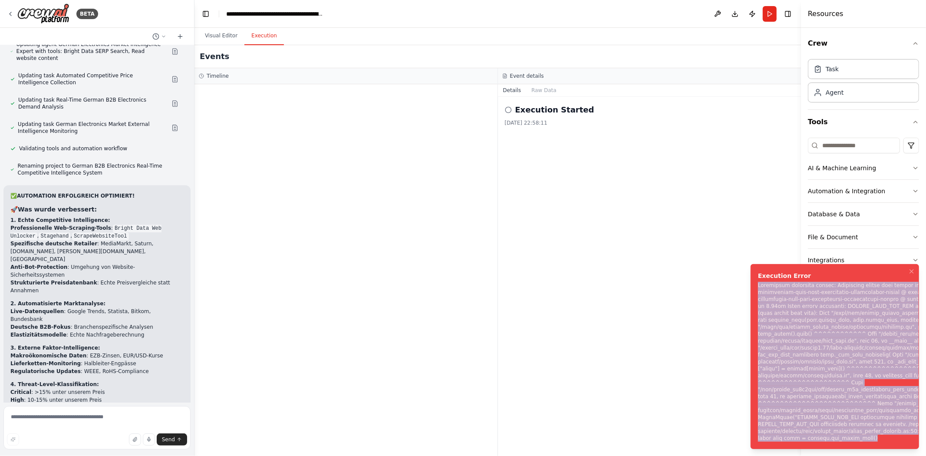
drag, startPoint x: 758, startPoint y: 285, endPoint x: 923, endPoint y: 439, distance: 225.3
click at [833, 410] on div "Notifications (F8)" at bounding box center [895, 362] width 275 height 160
copy div "Subprocess execution failed: Subprocess failed with return code 1. STDERR: Buil…"
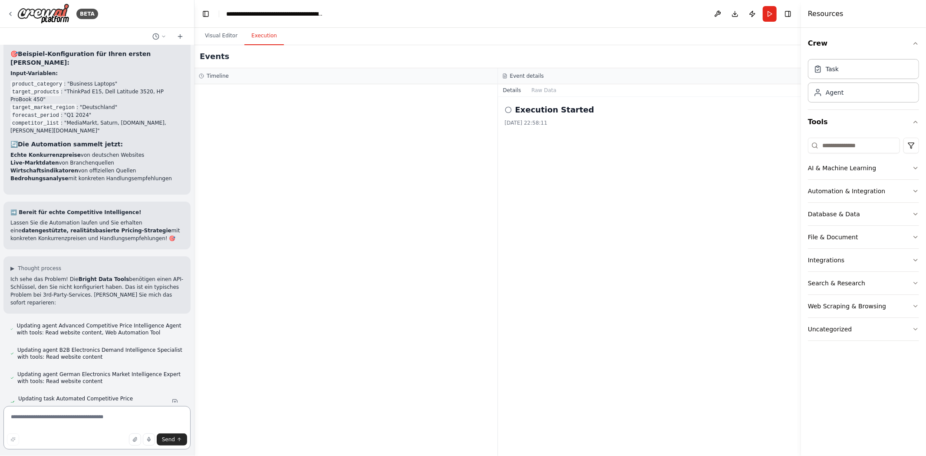
scroll to position [4606, 0]
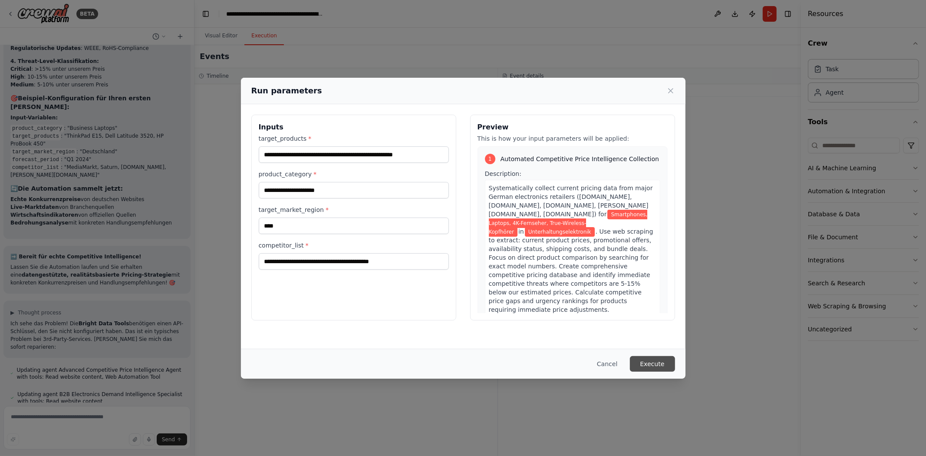
click at [660, 365] on button "Execute" at bounding box center [652, 364] width 45 height 16
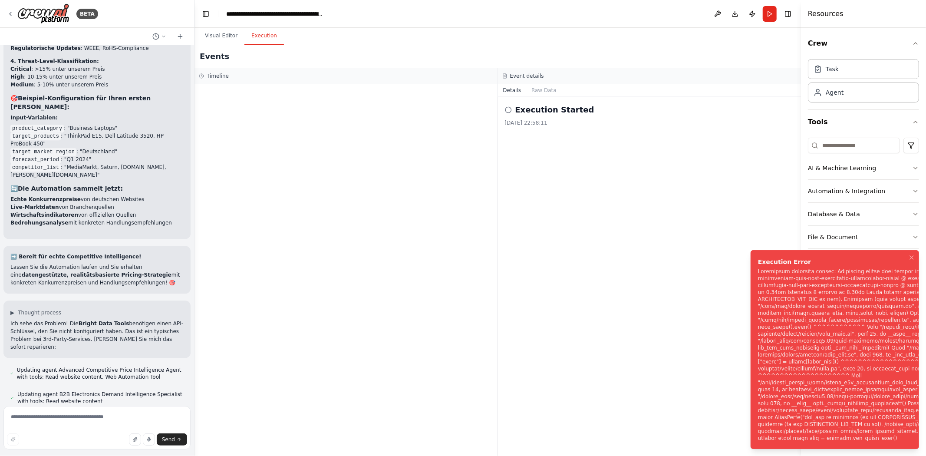
scroll to position [4606, 0]
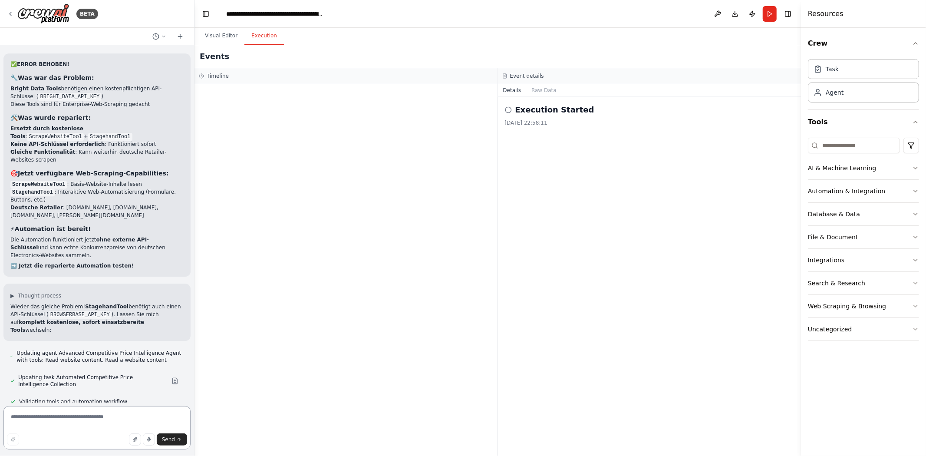
scroll to position [4962, 0]
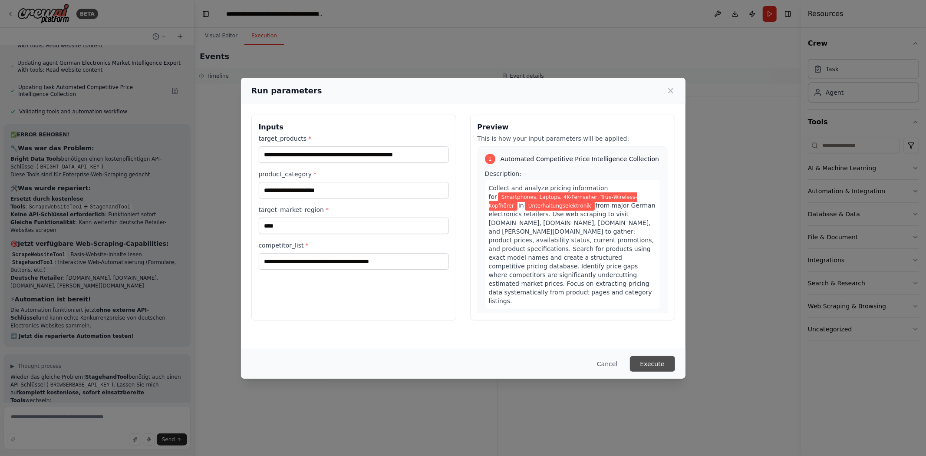
click at [643, 358] on button "Execute" at bounding box center [652, 364] width 45 height 16
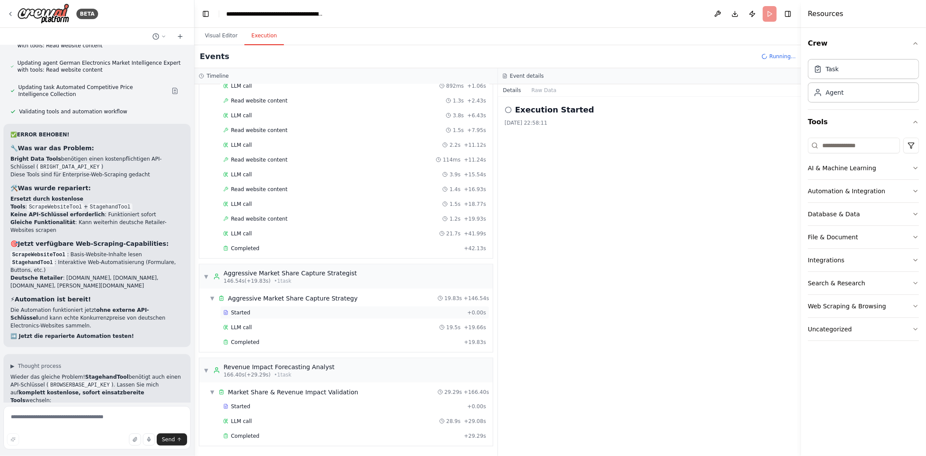
scroll to position [4962, 0]
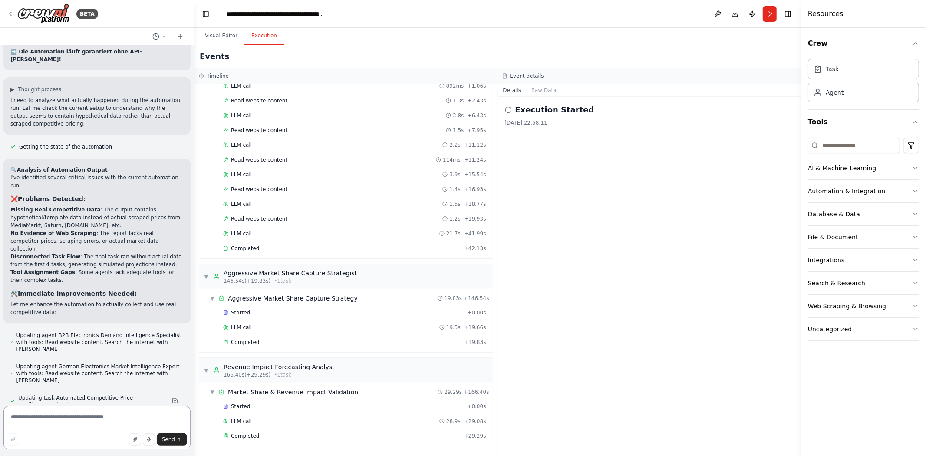
scroll to position [5562, 0]
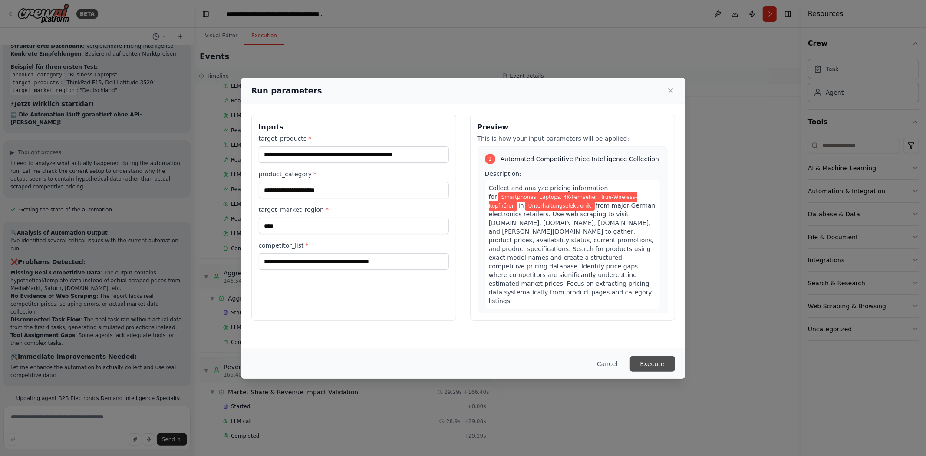
click at [661, 356] on button "Execute" at bounding box center [652, 364] width 45 height 16
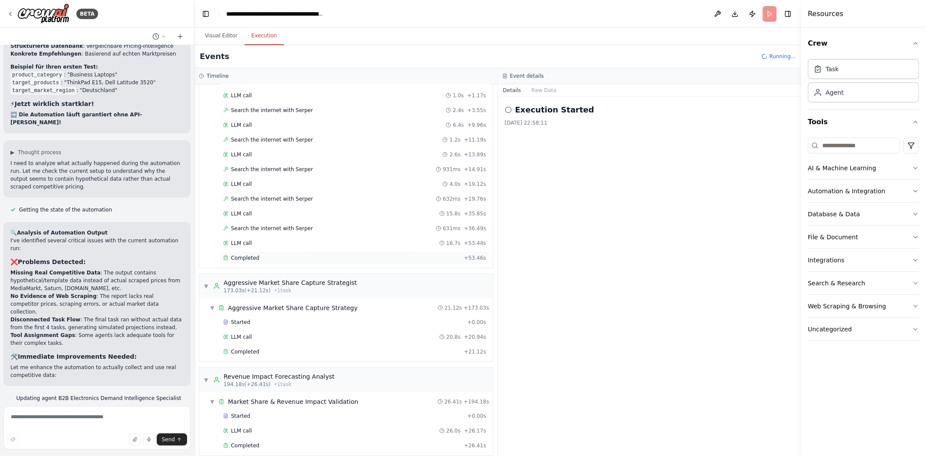
scroll to position [761, 0]
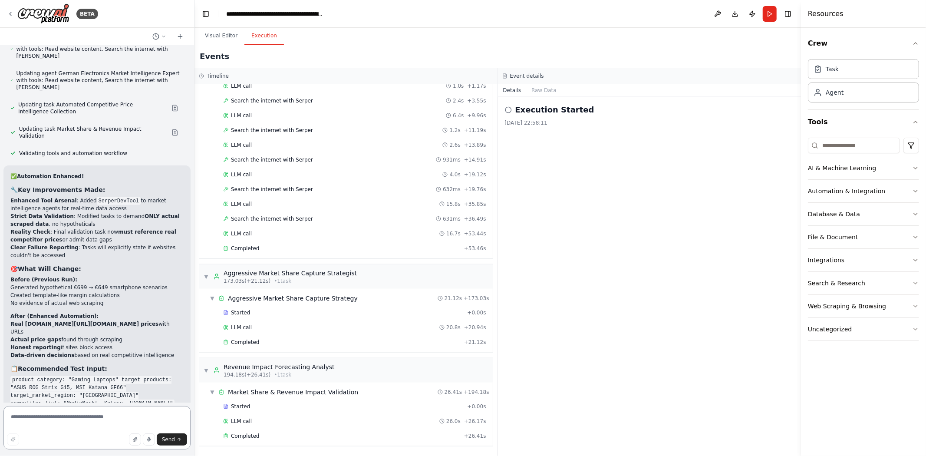
scroll to position [5847, 0]
drag, startPoint x: 9, startPoint y: 274, endPoint x: 150, endPoint y: 315, distance: 146.3
drag, startPoint x: 48, startPoint y: 332, endPoint x: 11, endPoint y: 328, distance: 36.7
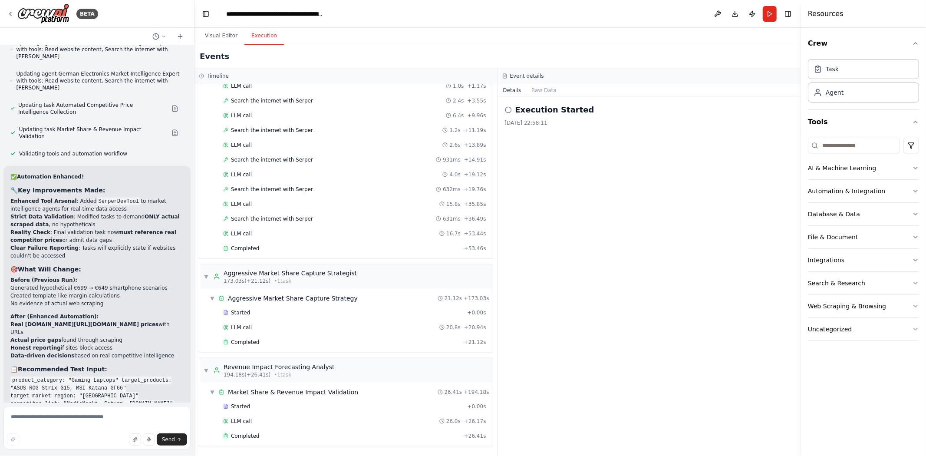
drag, startPoint x: 12, startPoint y: 337, endPoint x: 165, endPoint y: 336, distance: 153.2
drag, startPoint x: 57, startPoint y: 352, endPoint x: 4, endPoint y: 351, distance: 53.0
drag, startPoint x: 38, startPoint y: 356, endPoint x: 18, endPoint y: 350, distance: 20.9
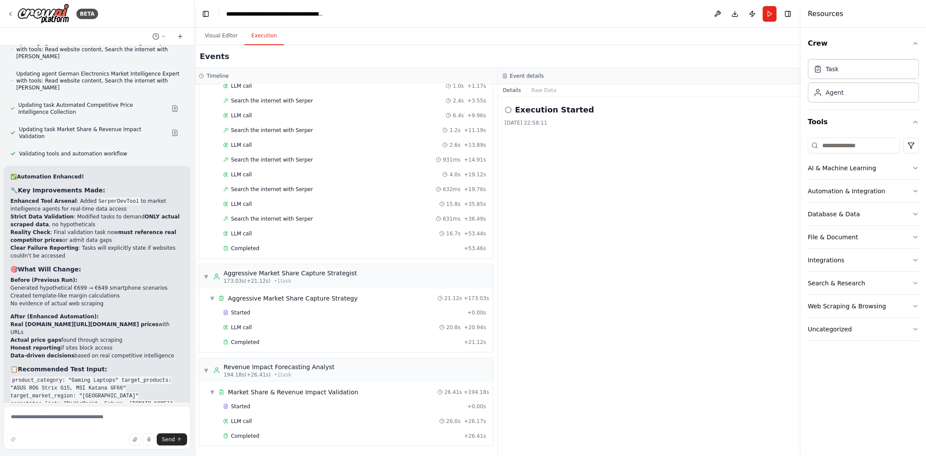
click at [64, 410] on textarea at bounding box center [96, 427] width 187 height 43
type textarea "*"
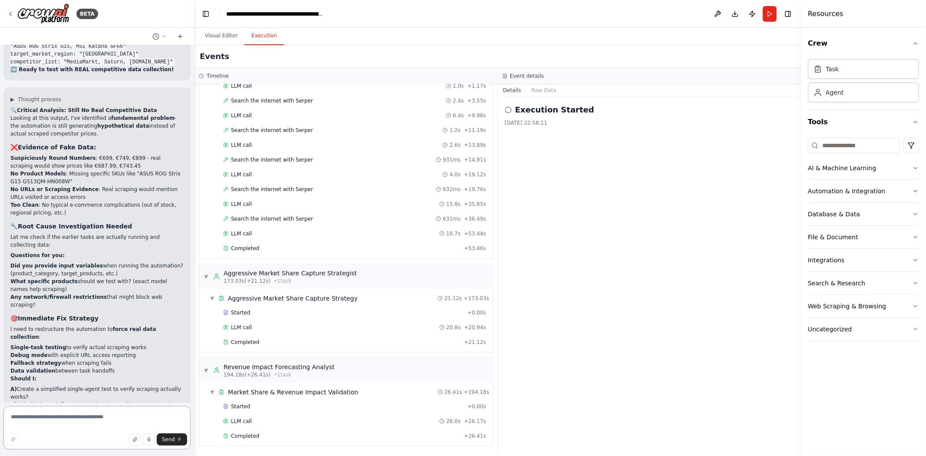
scroll to position [6195, 0]
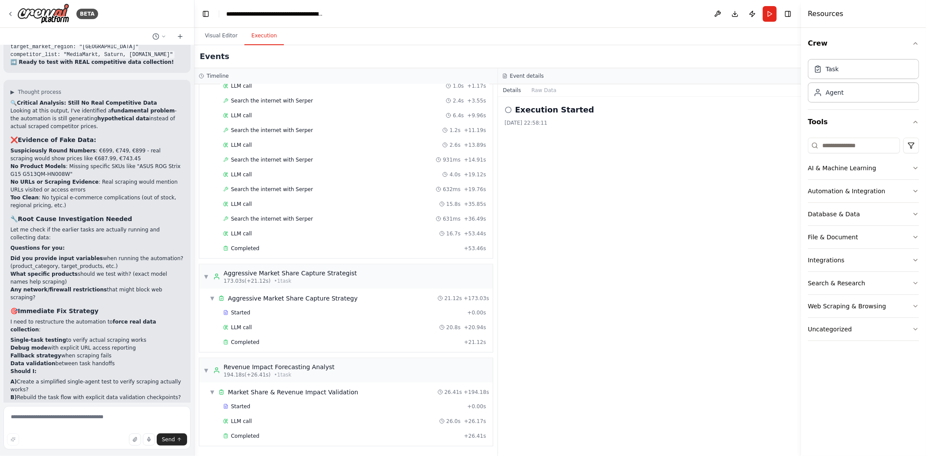
drag, startPoint x: 108, startPoint y: 385, endPoint x: 16, endPoint y: 218, distance: 190.1
drag, startPoint x: 10, startPoint y: 288, endPoint x: 145, endPoint y: 392, distance: 170.2
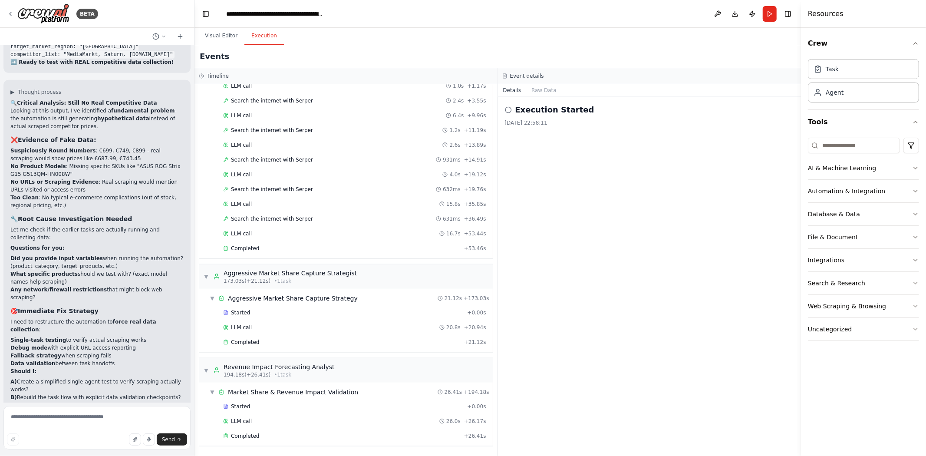
click at [120, 410] on textarea at bounding box center [96, 427] width 187 height 43
click at [85, 410] on textarea at bounding box center [96, 427] width 187 height 43
paste textarea "**********"
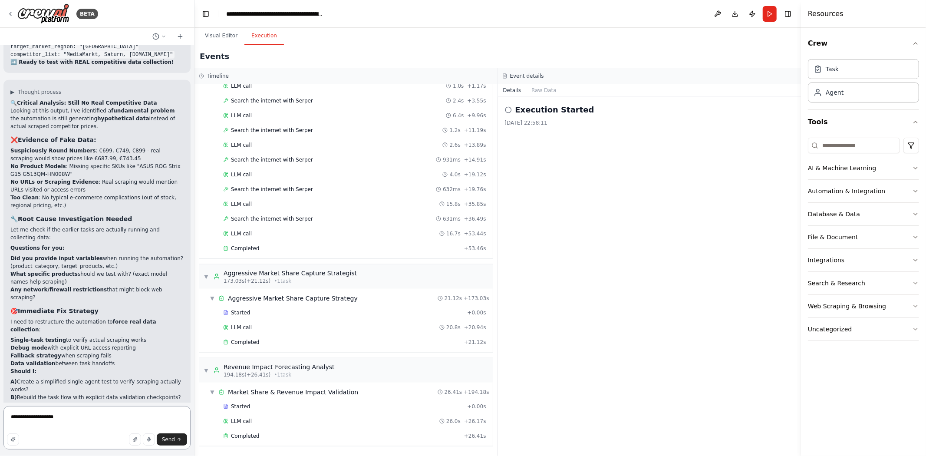
type textarea "**********"
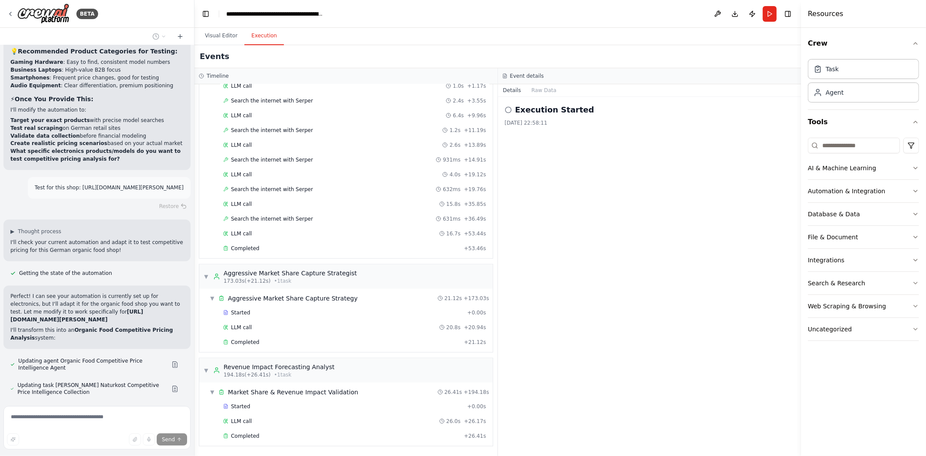
scroll to position [6841, 0]
drag, startPoint x: 130, startPoint y: 283, endPoint x: 75, endPoint y: 246, distance: 66.9
drag, startPoint x: 60, startPoint y: 242, endPoint x: 159, endPoint y: 276, distance: 105.0
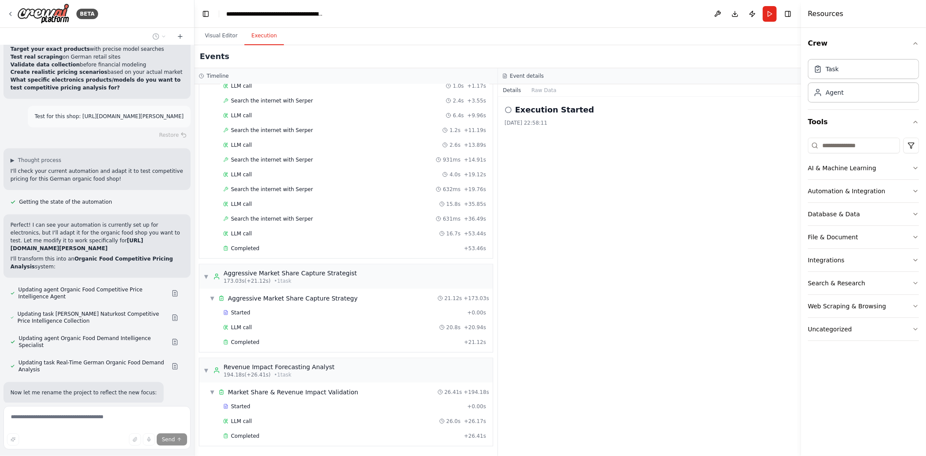
scroll to position [6986, 0]
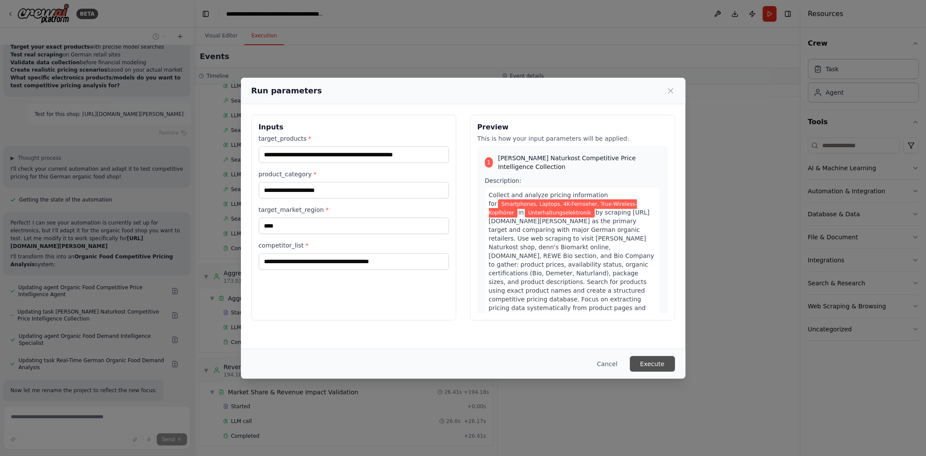
click at [642, 355] on div "Cancel Execute" at bounding box center [463, 363] width 444 height 30
click at [643, 369] on button "Execute" at bounding box center [652, 364] width 45 height 16
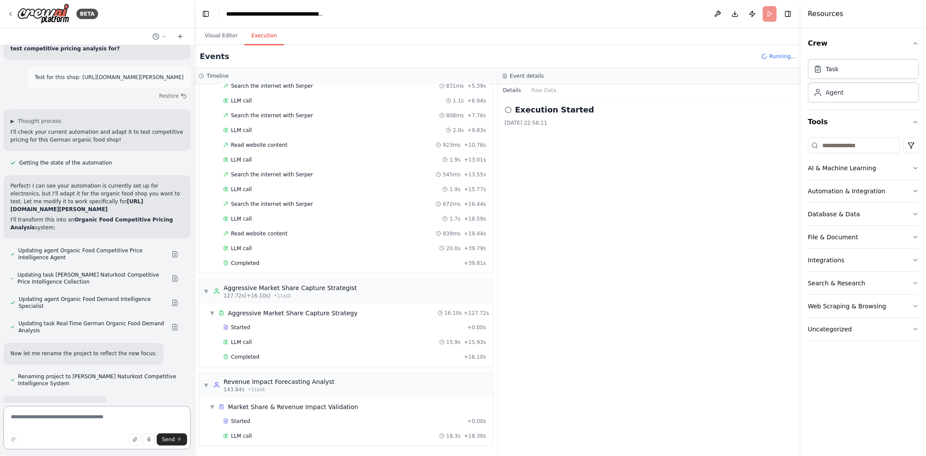
scroll to position [1013, 0]
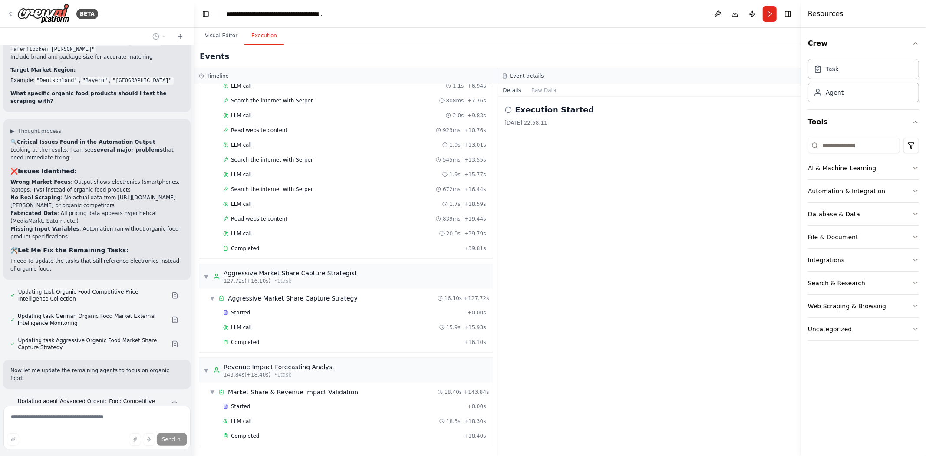
scroll to position [7625, 0]
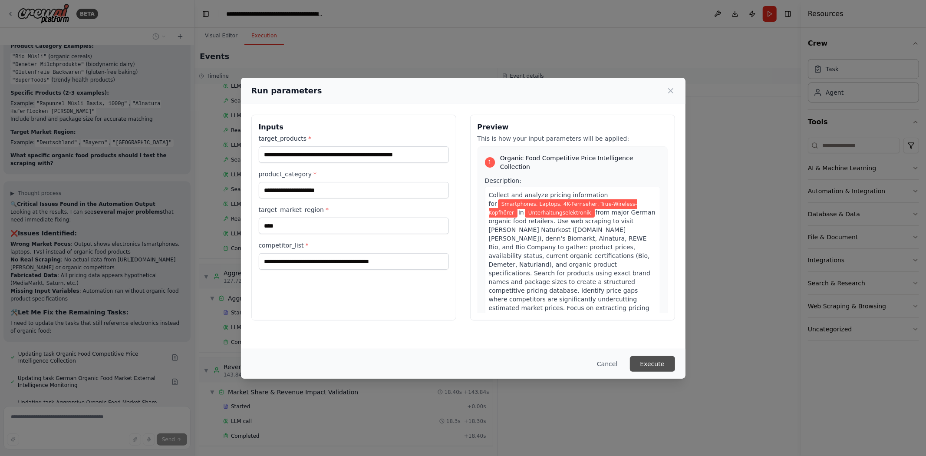
click at [662, 358] on button "Execute" at bounding box center [652, 364] width 45 height 16
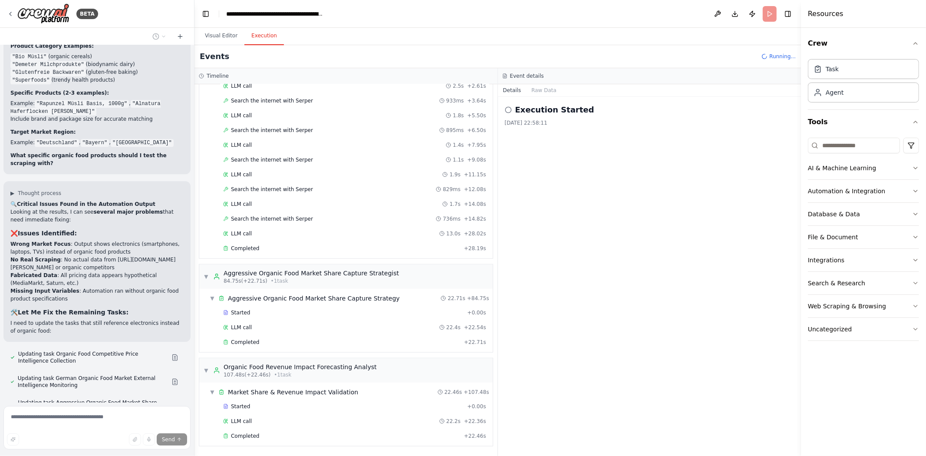
scroll to position [7625, 0]
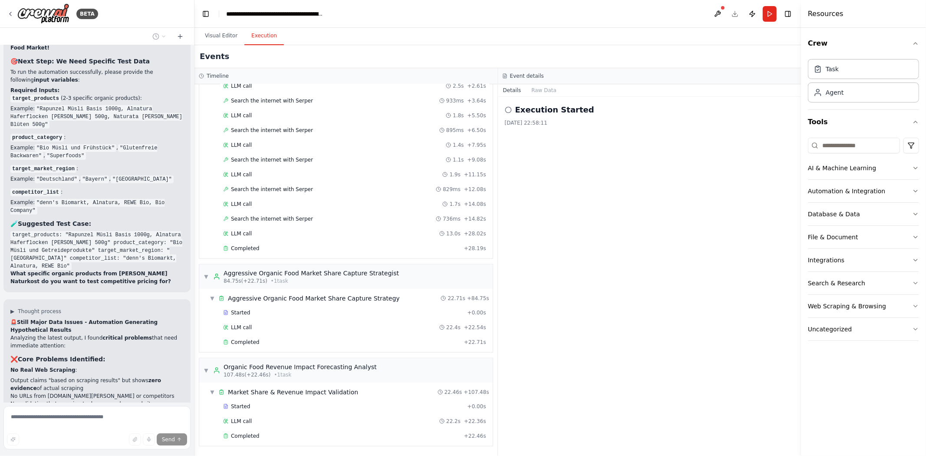
scroll to position [8081, 0]
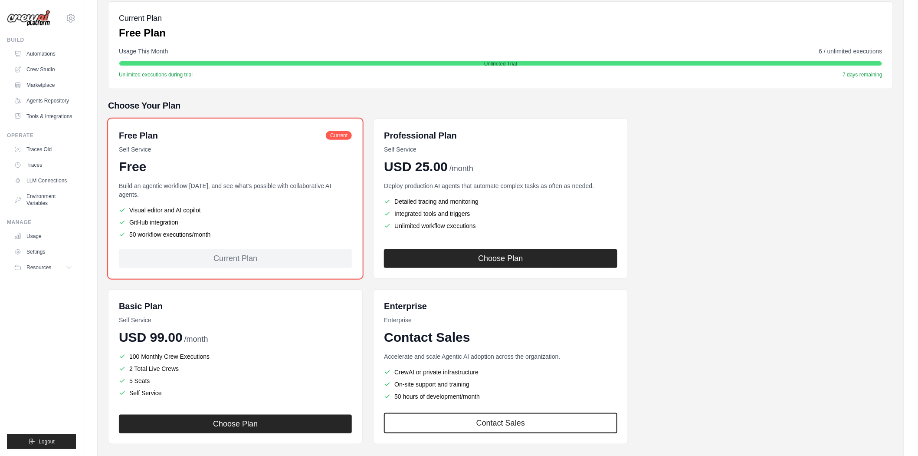
scroll to position [144, 0]
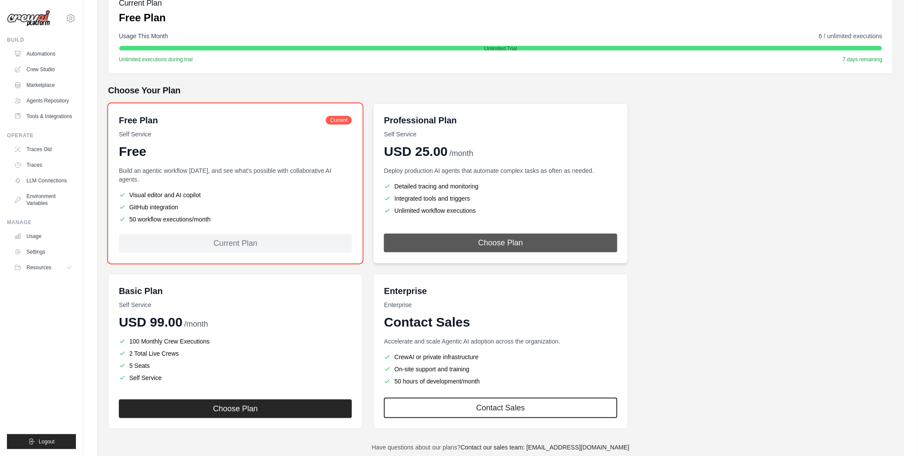
click at [506, 233] on button "Choose Plan" at bounding box center [500, 242] width 233 height 19
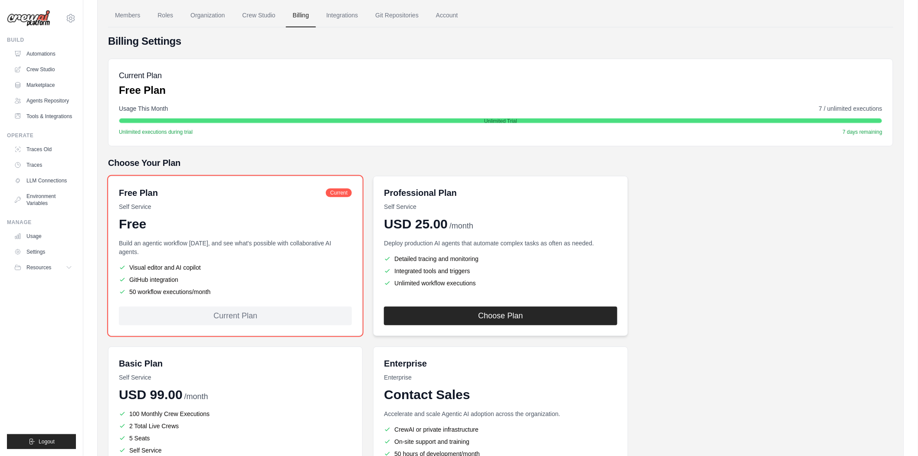
scroll to position [164, 0]
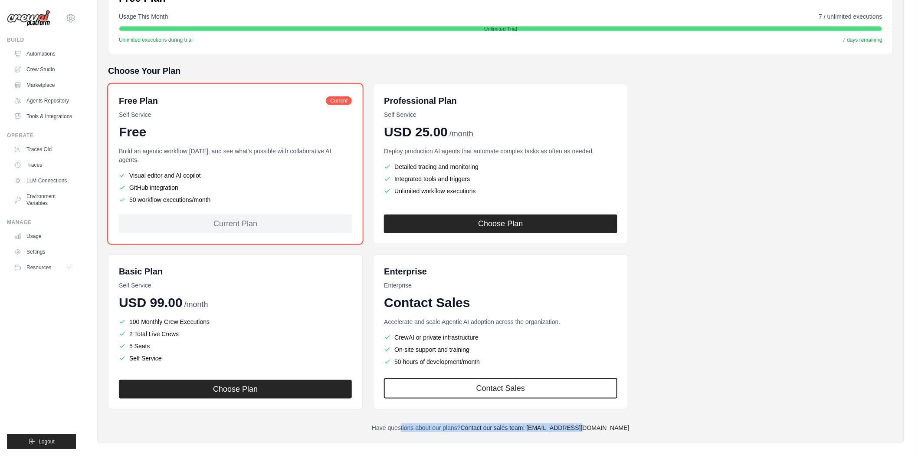
drag, startPoint x: 642, startPoint y: 413, endPoint x: 341, endPoint y: 414, distance: 300.7
click at [341, 410] on p "Have questions about our plans? Contact our sales team: [EMAIL_ADDRESS][DOMAIN_…" at bounding box center [500, 427] width 785 height 9
drag, startPoint x: 343, startPoint y: 414, endPoint x: 665, endPoint y: 414, distance: 322.0
click at [665, 410] on p "Have questions about our plans? Contact our sales team: [EMAIL_ADDRESS][DOMAIN_…" at bounding box center [500, 427] width 785 height 9
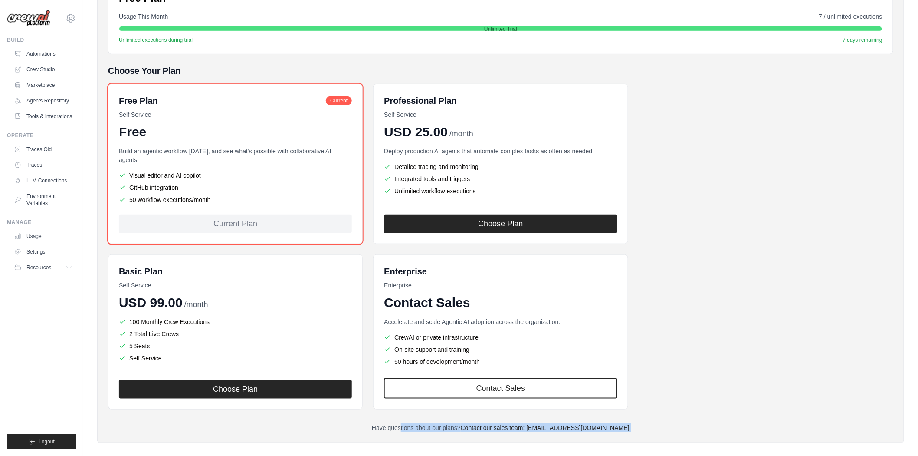
click at [665, 410] on p "Have questions about our plans? Contact our sales team: [EMAIL_ADDRESS][DOMAIN_…" at bounding box center [500, 427] width 785 height 9
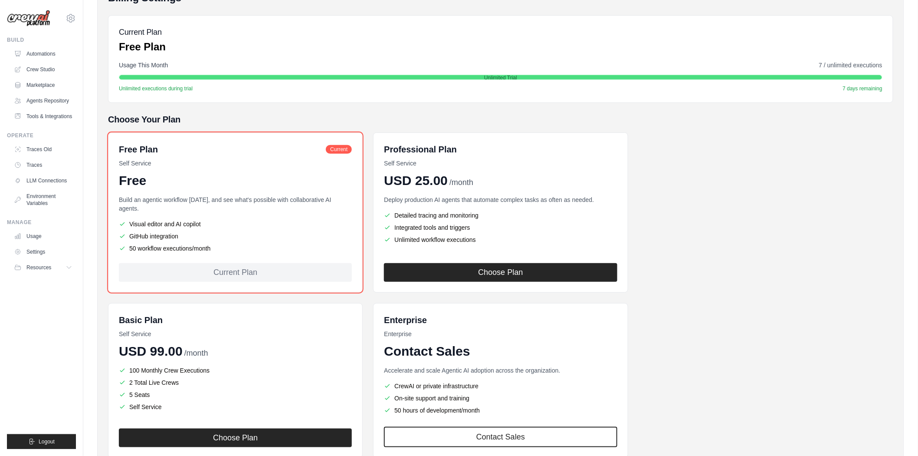
scroll to position [0, 0]
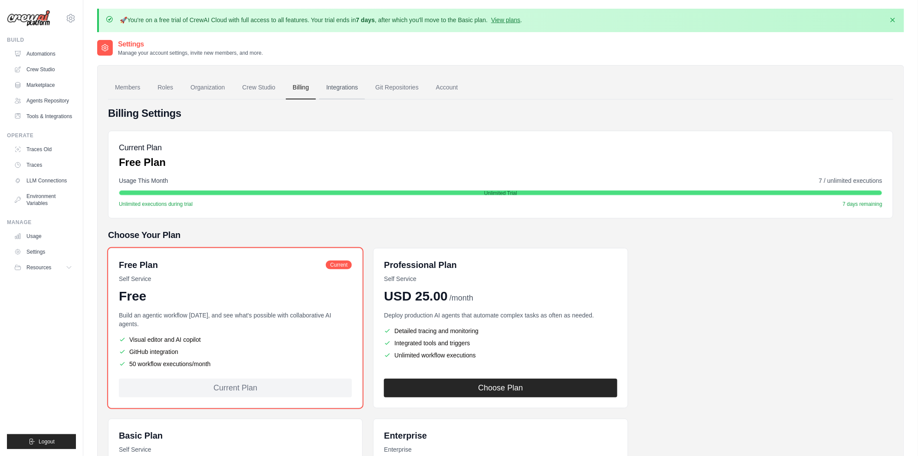
click at [338, 89] on link "Integrations" at bounding box center [342, 87] width 46 height 23
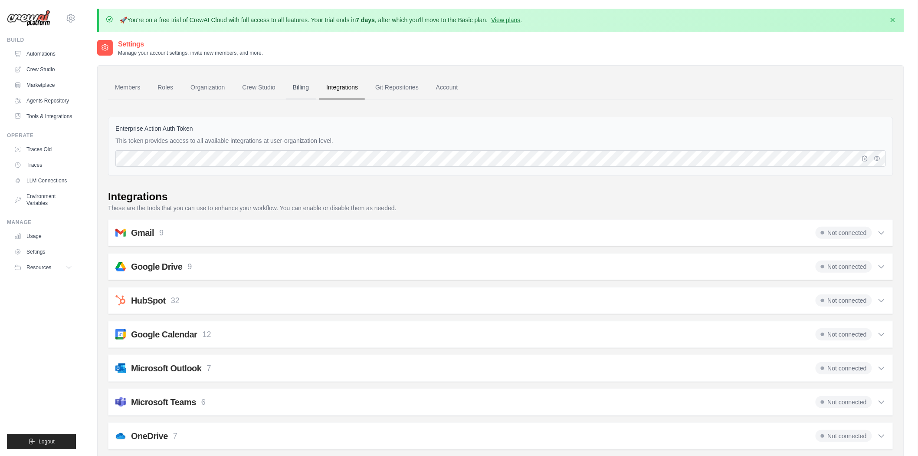
click at [302, 79] on link "Billing" at bounding box center [301, 87] width 30 height 23
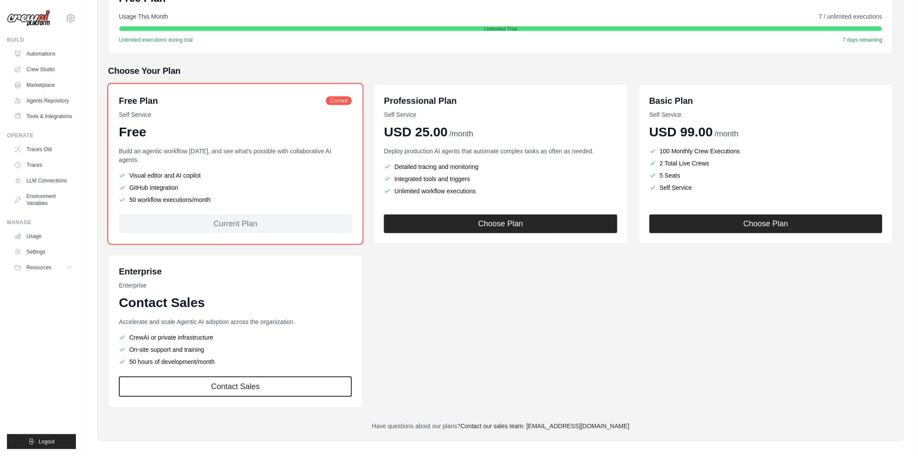
scroll to position [165, 0]
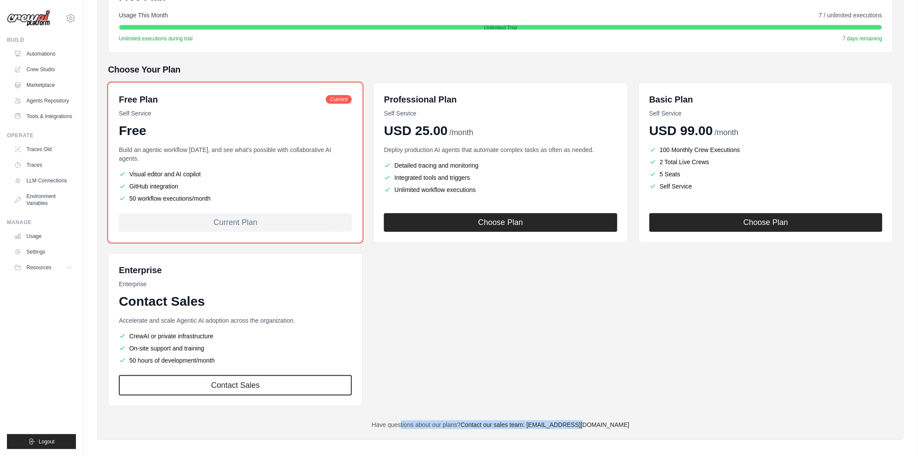
drag, startPoint x: 559, startPoint y: 410, endPoint x: 384, endPoint y: 411, distance: 175.3
click at [384, 411] on div "Billing Settings Current Plan Free Plan Usage This Month 7 / unlimited executio…" at bounding box center [500, 185] width 785 height 488
drag, startPoint x: 384, startPoint y: 411, endPoint x: 481, endPoint y: 417, distance: 97.4
click at [481, 417] on div "Billing Settings Current Plan Free Plan Usage This Month 7 / unlimited executio…" at bounding box center [500, 185] width 785 height 488
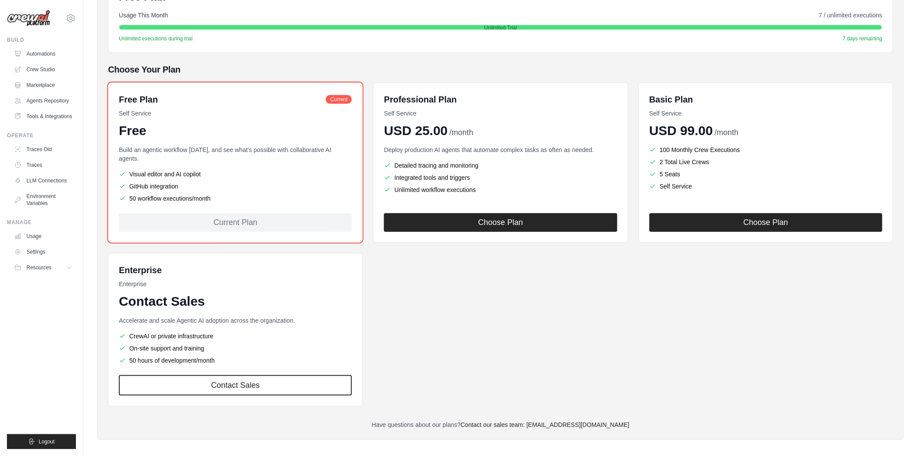
click at [481, 420] on p "Have questions about our plans? Contact our sales team: [EMAIL_ADDRESS][DOMAIN_…" at bounding box center [500, 424] width 785 height 9
